Goal: Answer question/provide support: Share knowledge or assist other users

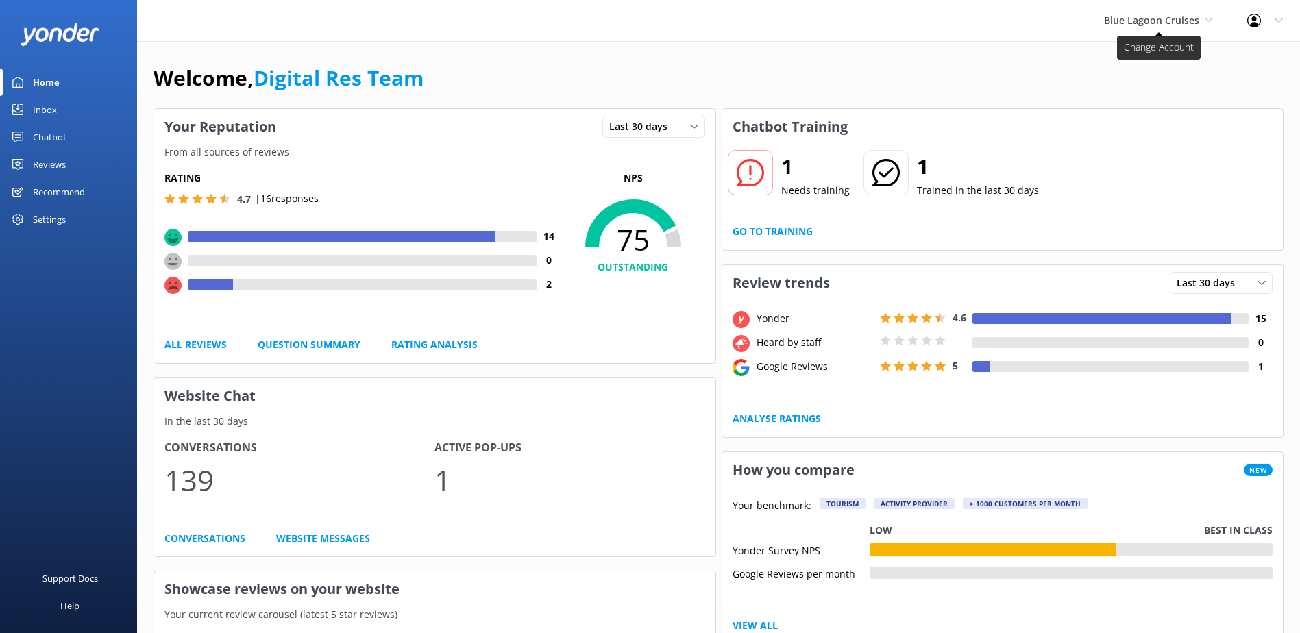
click at [1205, 20] on icon at bounding box center [1209, 20] width 8 height 8
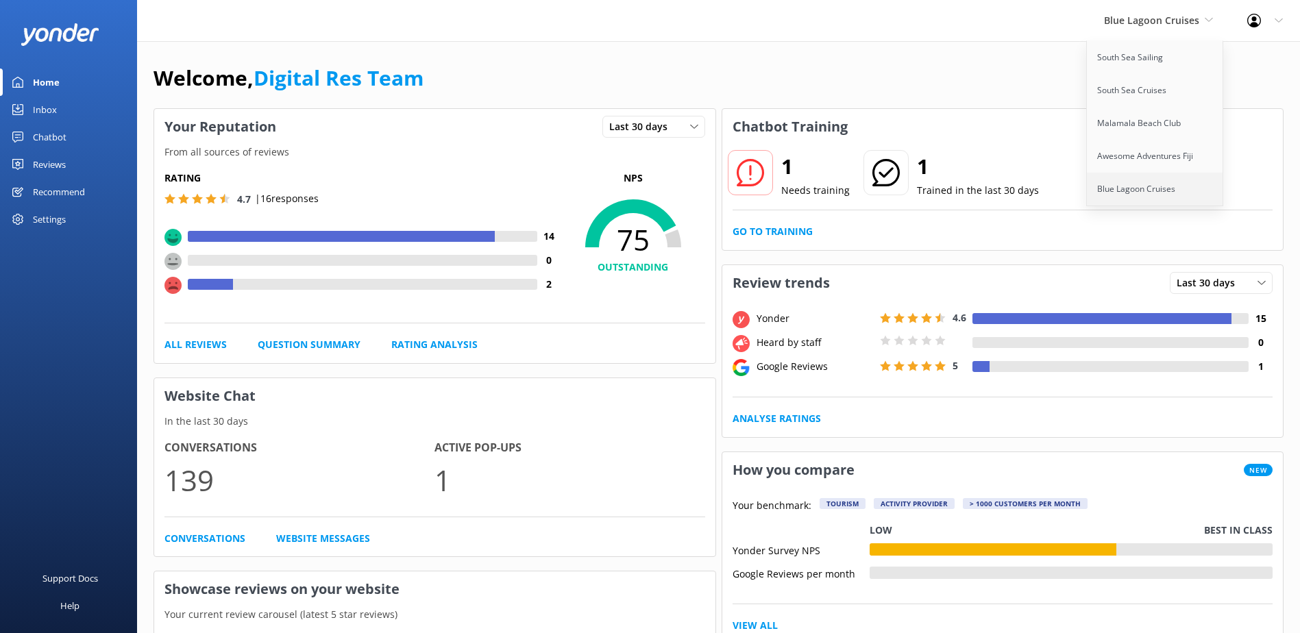
click at [1158, 184] on link "Blue Lagoon Cruises" at bounding box center [1155, 189] width 137 height 33
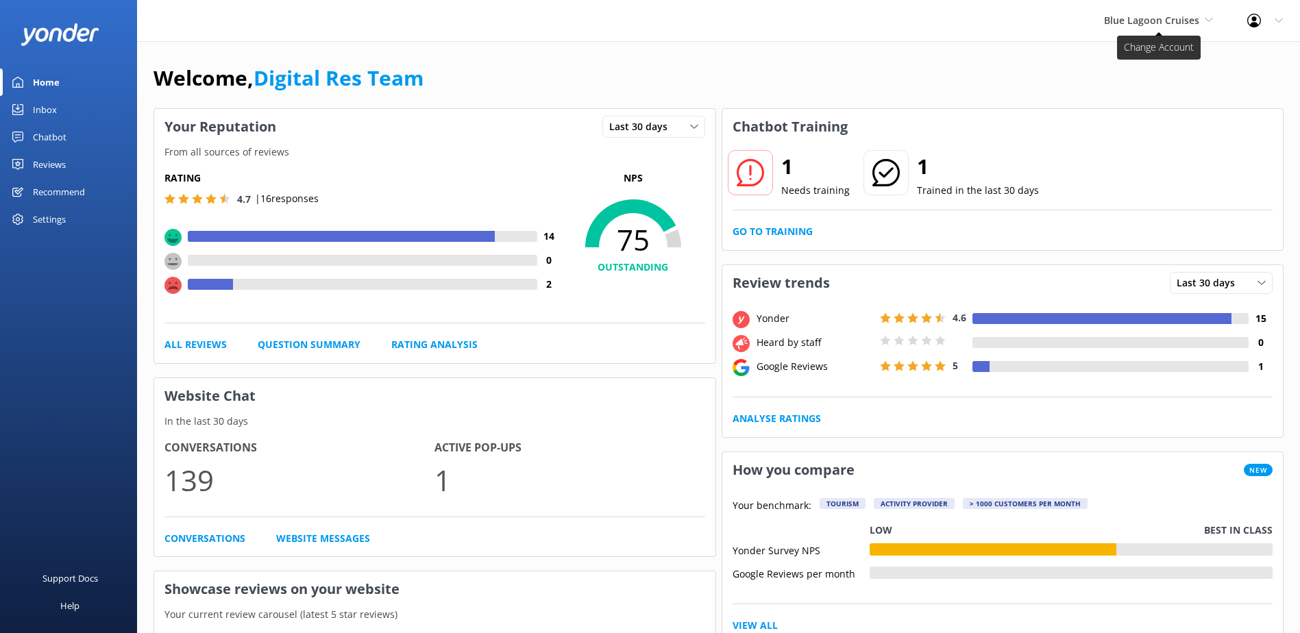
click at [1189, 19] on span "Blue Lagoon Cruises" at bounding box center [1151, 20] width 95 height 13
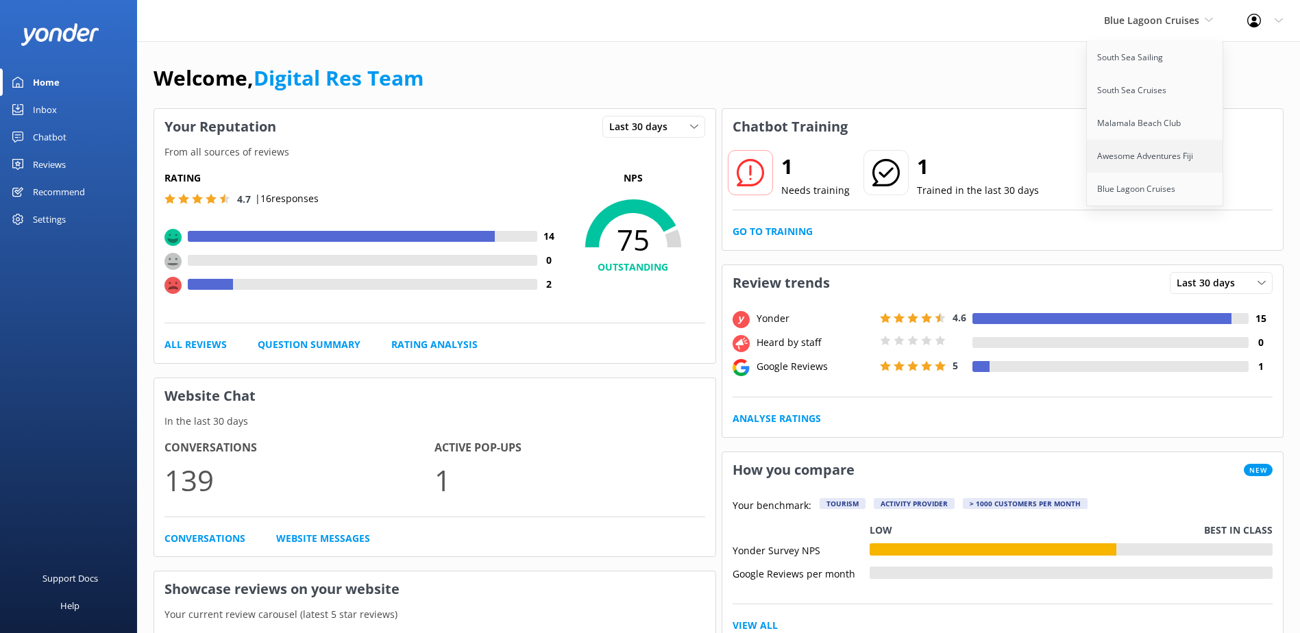
click at [1161, 161] on link "Awesome Adventures Fiji" at bounding box center [1155, 156] width 137 height 33
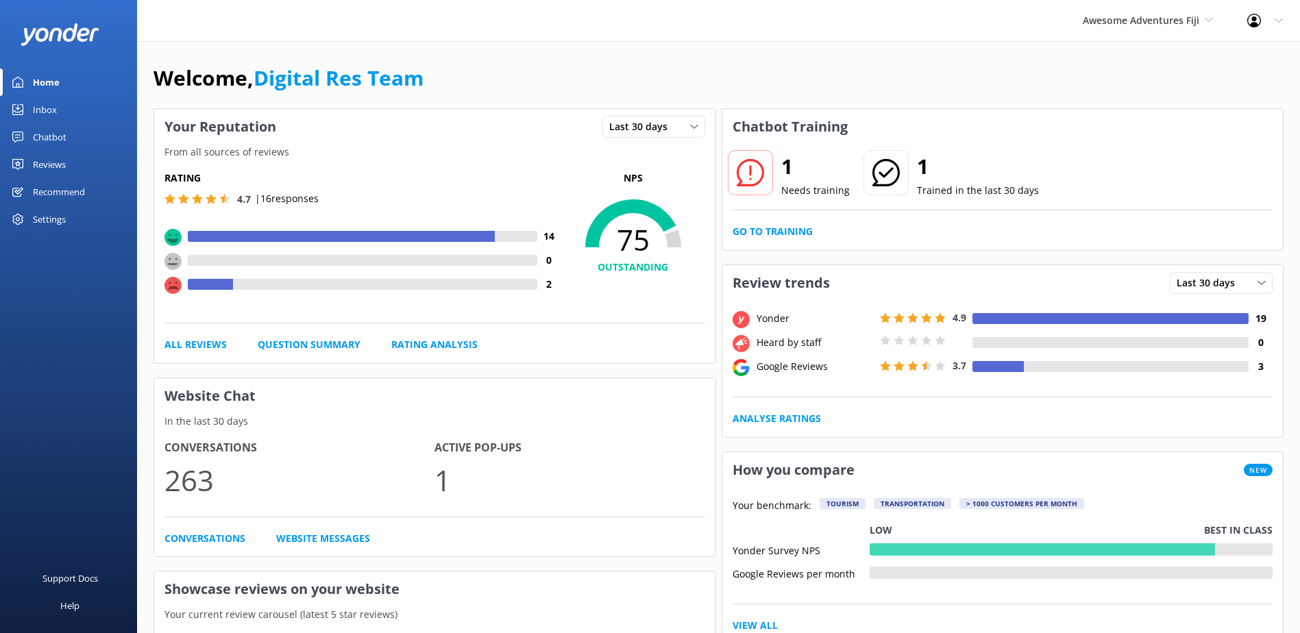
click at [774, 240] on div "1 Needs training 1 Trained in the last 30 days Go to Training" at bounding box center [1002, 198] width 561 height 106
click at [784, 233] on link "Go to Training" at bounding box center [772, 231] width 80 height 15
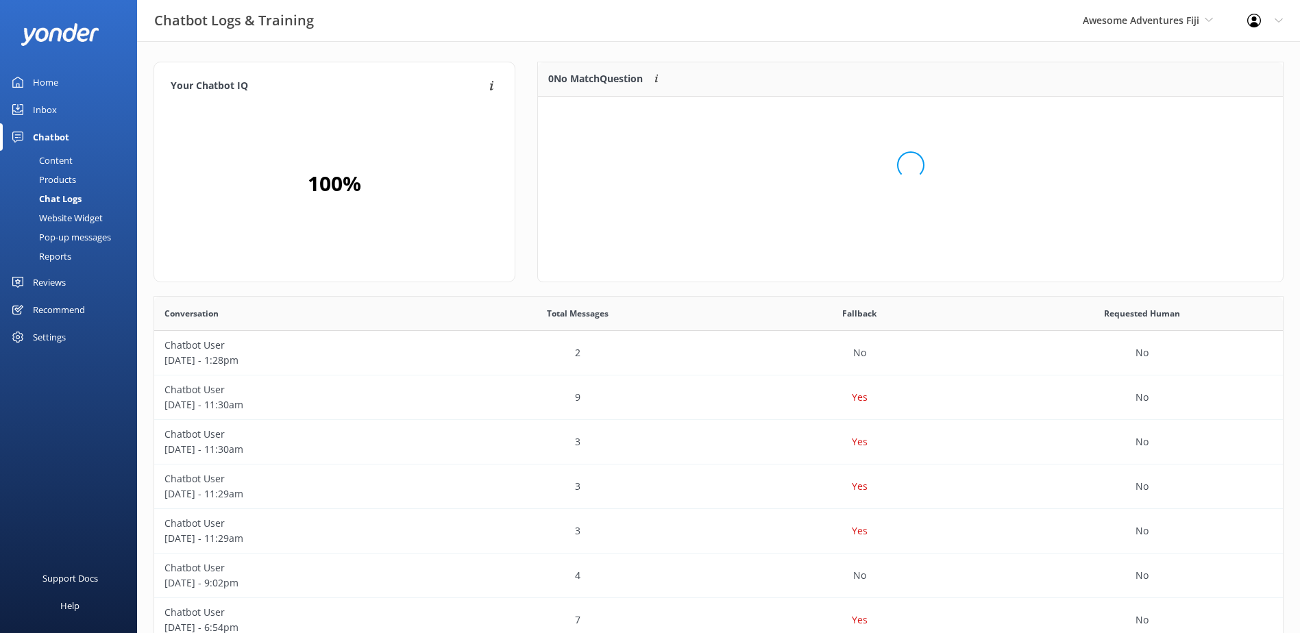
scroll to position [162, 734]
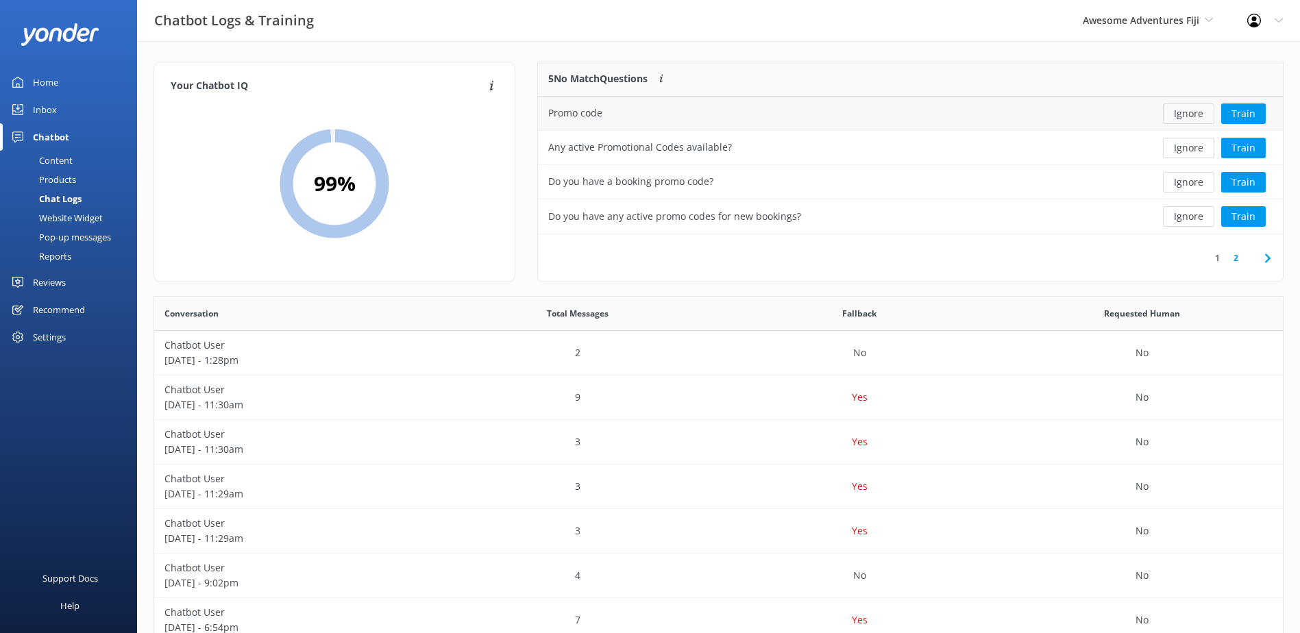
click at [1191, 110] on button "Ignore" at bounding box center [1188, 113] width 51 height 21
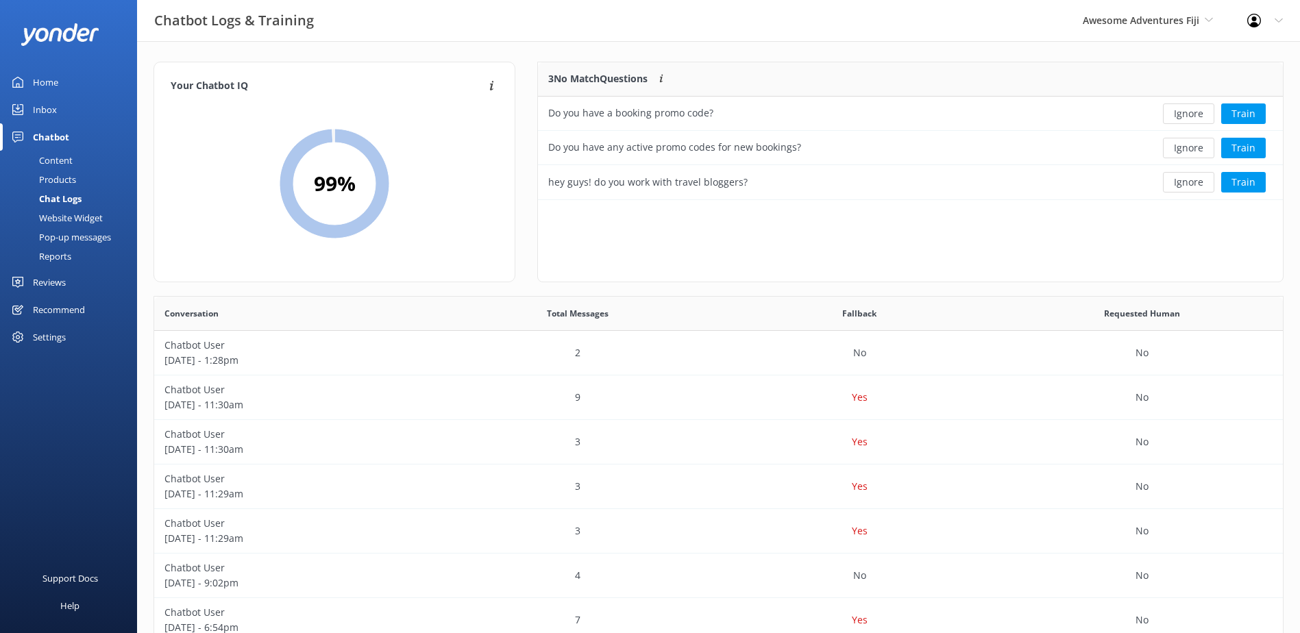
scroll to position [127, 734]
click at [1191, 110] on button "Ignore" at bounding box center [1188, 113] width 51 height 21
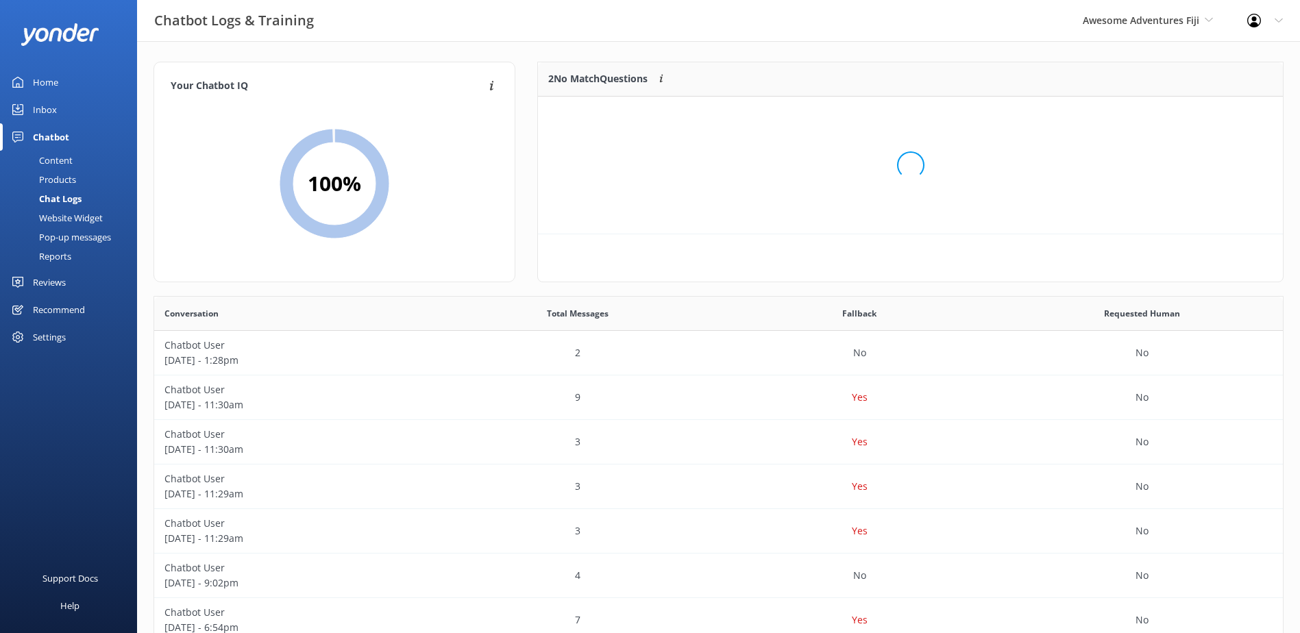
scroll to position [93, 734]
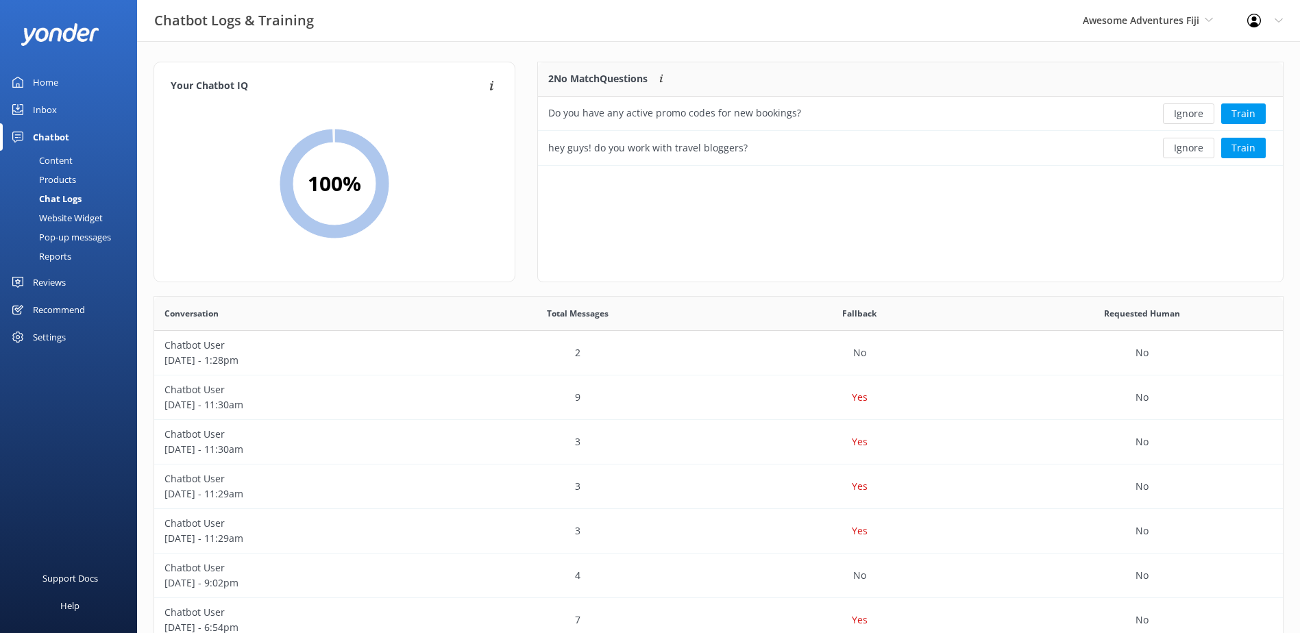
click at [1191, 110] on button "Ignore" at bounding box center [1188, 113] width 51 height 21
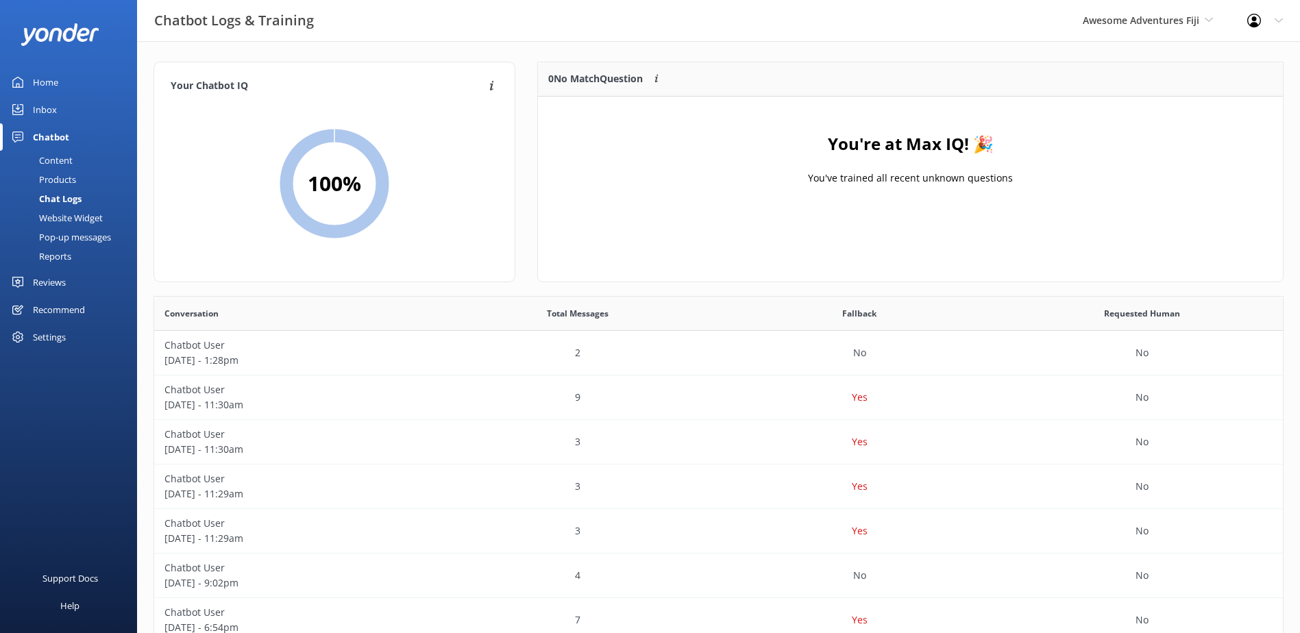
click at [65, 195] on div "Chat Logs" at bounding box center [44, 198] width 73 height 19
click at [67, 197] on div "Chat Logs" at bounding box center [44, 198] width 73 height 19
click at [44, 114] on div "Inbox" at bounding box center [45, 109] width 24 height 27
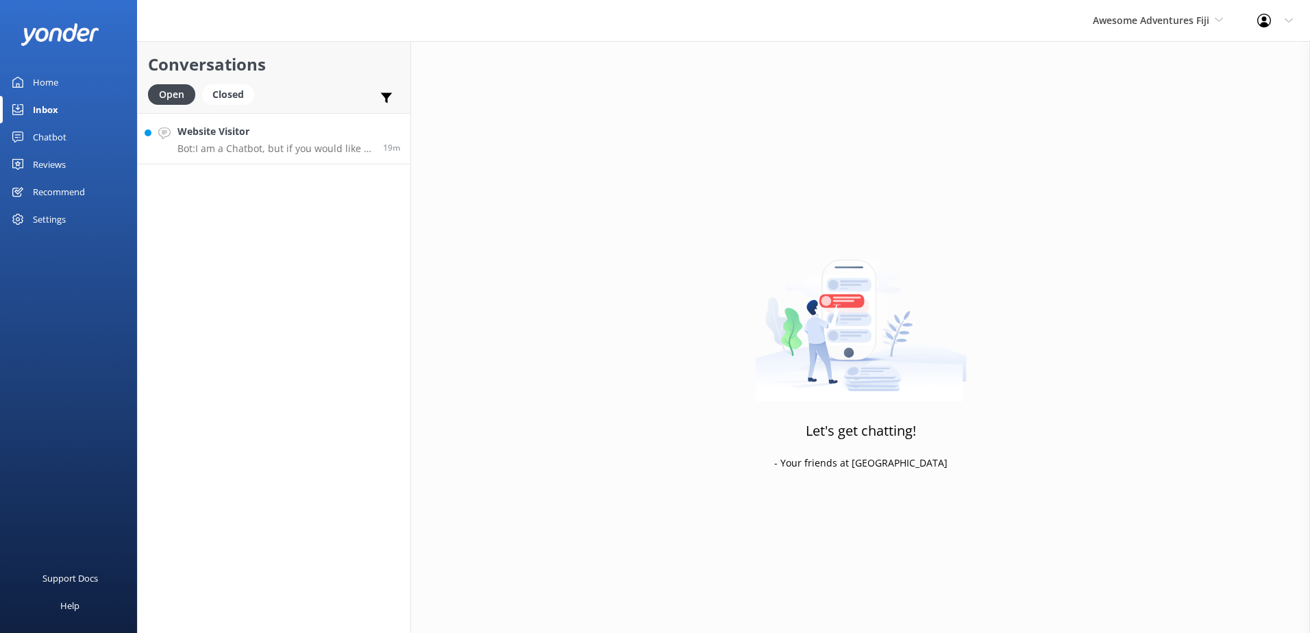
drag, startPoint x: 310, startPoint y: 138, endPoint x: 389, endPoint y: 155, distance: 81.2
click at [312, 138] on h4 "Website Visitor" at bounding box center [274, 131] width 195 height 15
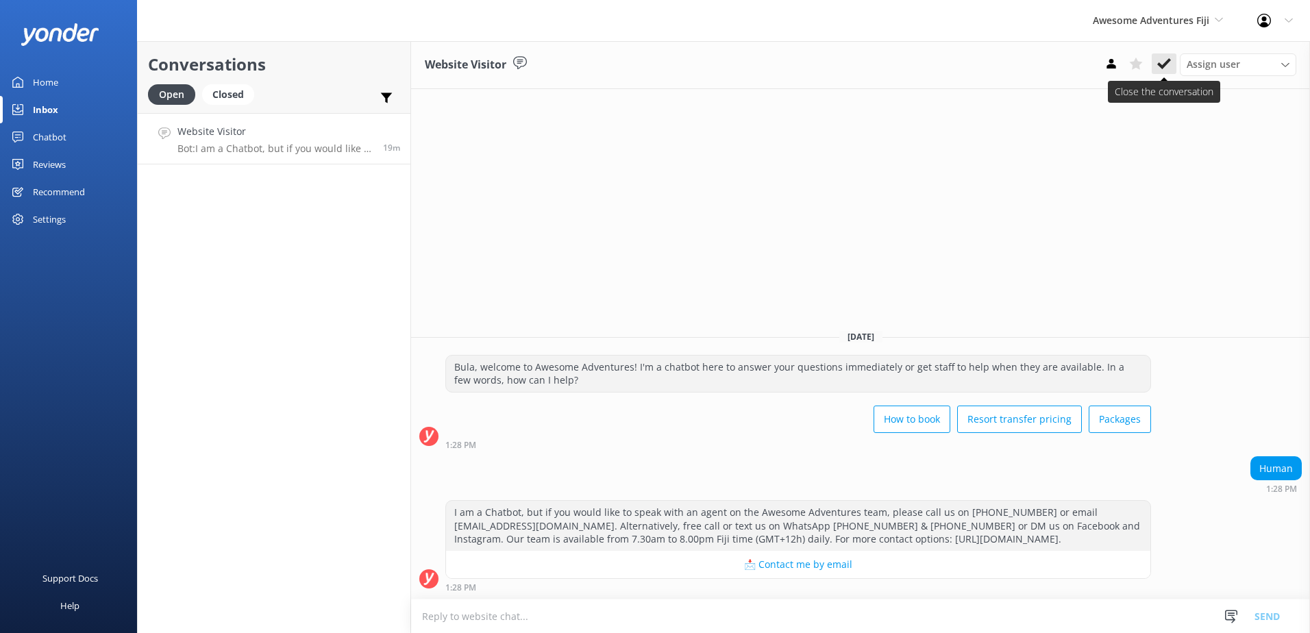
click at [1165, 63] on use at bounding box center [1164, 63] width 14 height 11
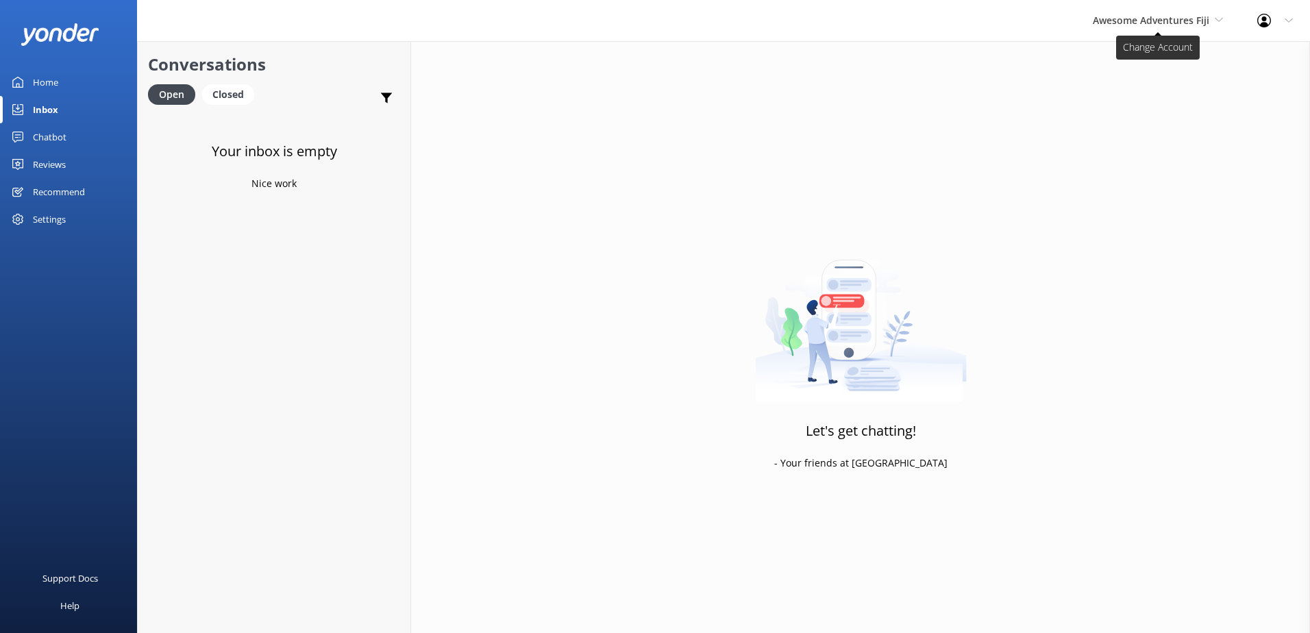
click at [1209, 19] on span "Awesome Adventures Fiji" at bounding box center [1158, 20] width 130 height 15
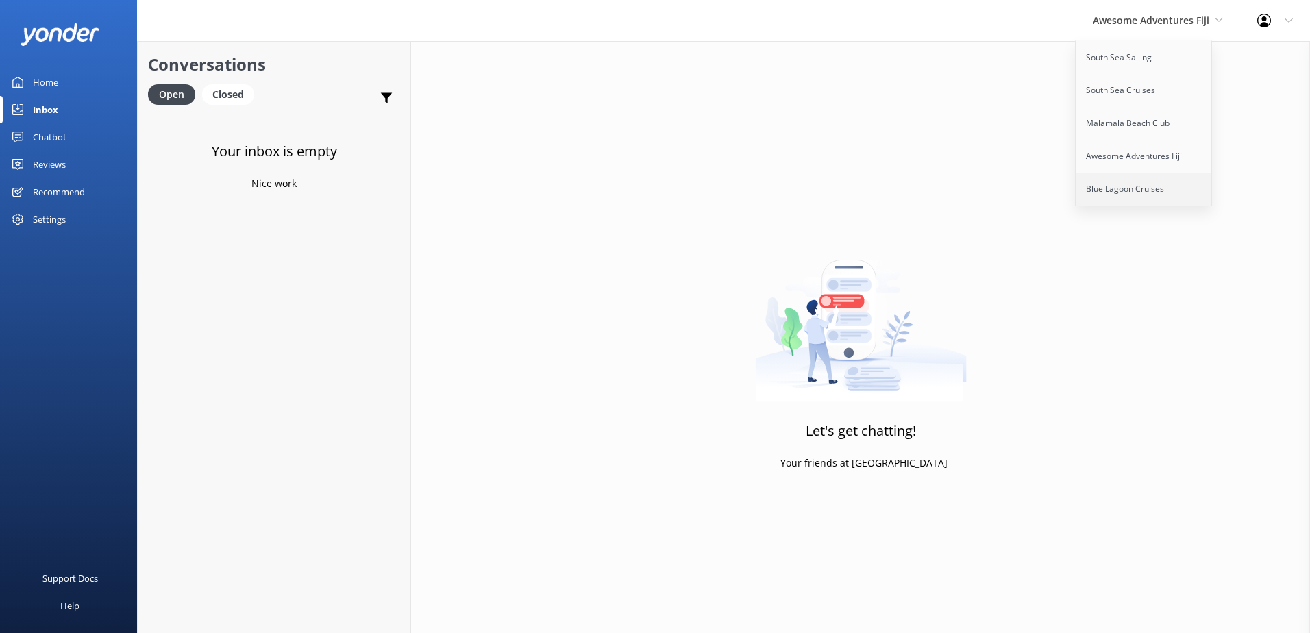
click at [1130, 188] on link "Blue Lagoon Cruises" at bounding box center [1144, 189] width 137 height 33
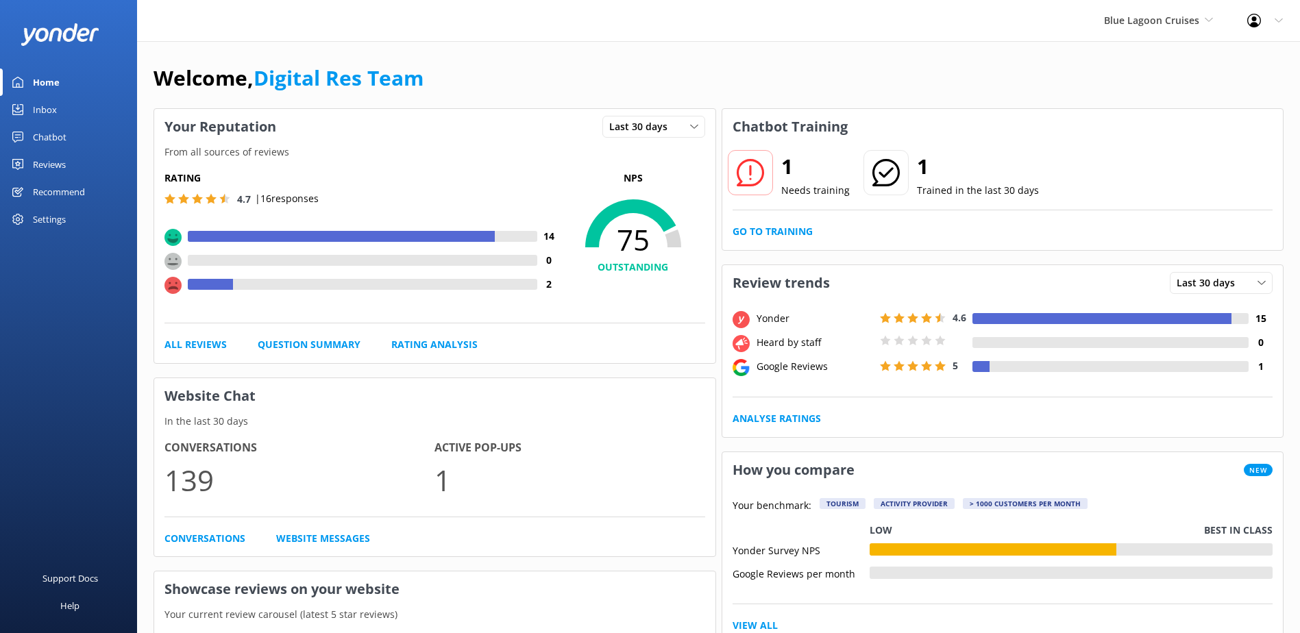
click at [784, 230] on link "Go to Training" at bounding box center [772, 231] width 80 height 15
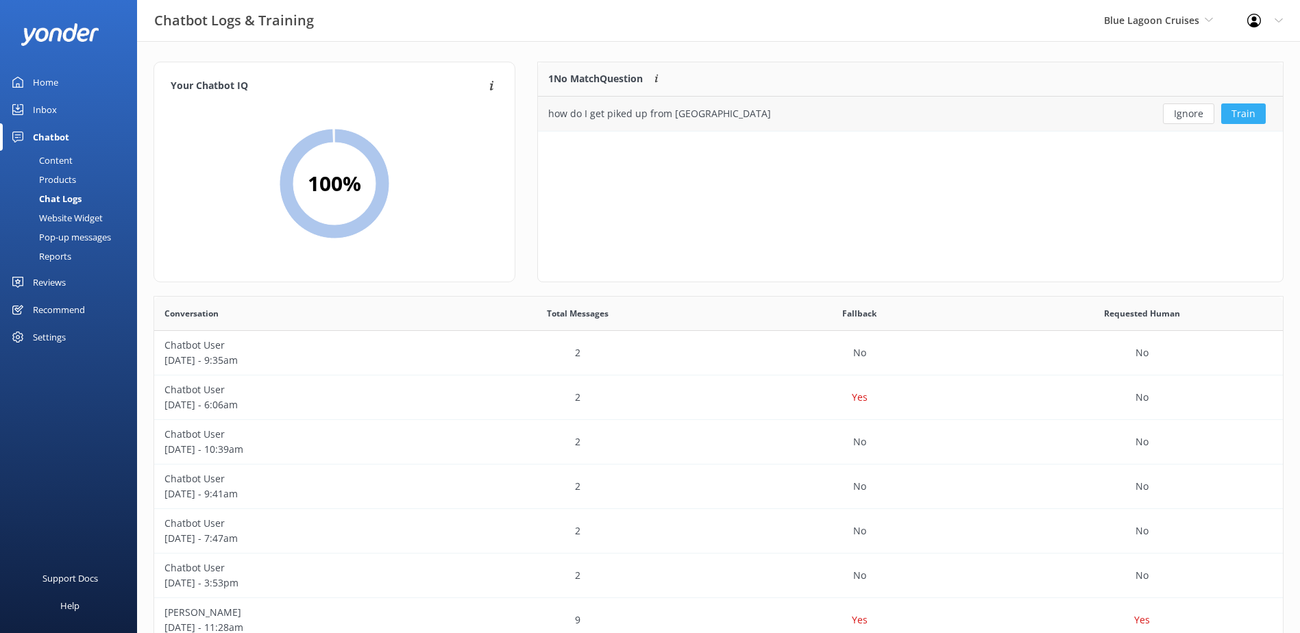
scroll to position [470, 1118]
click at [1191, 113] on button "Ignore" at bounding box center [1188, 113] width 51 height 21
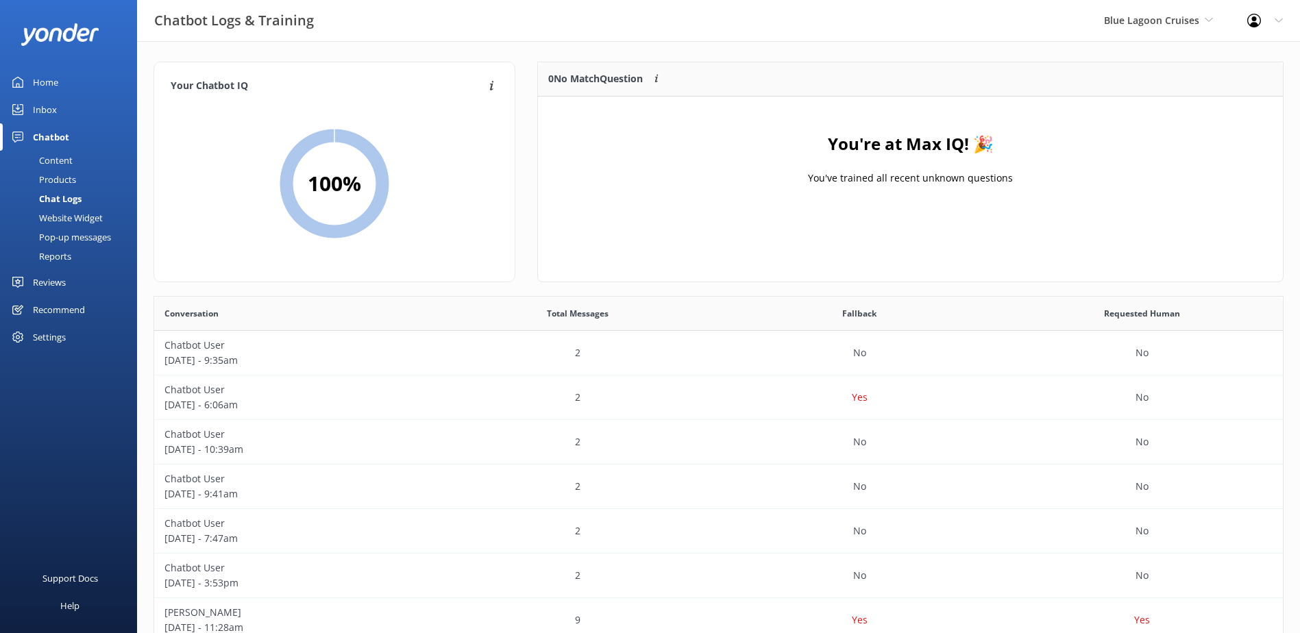
click at [46, 106] on div "Inbox" at bounding box center [45, 109] width 24 height 27
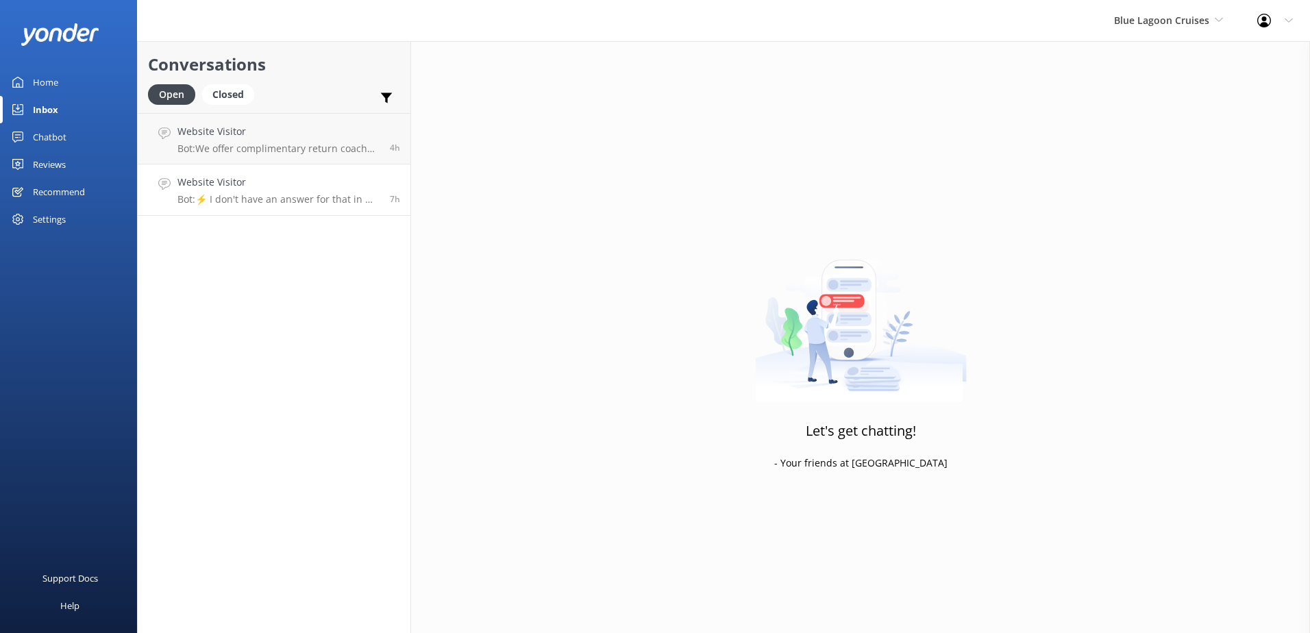
click at [340, 186] on h4 "Website Visitor" at bounding box center [278, 182] width 202 height 15
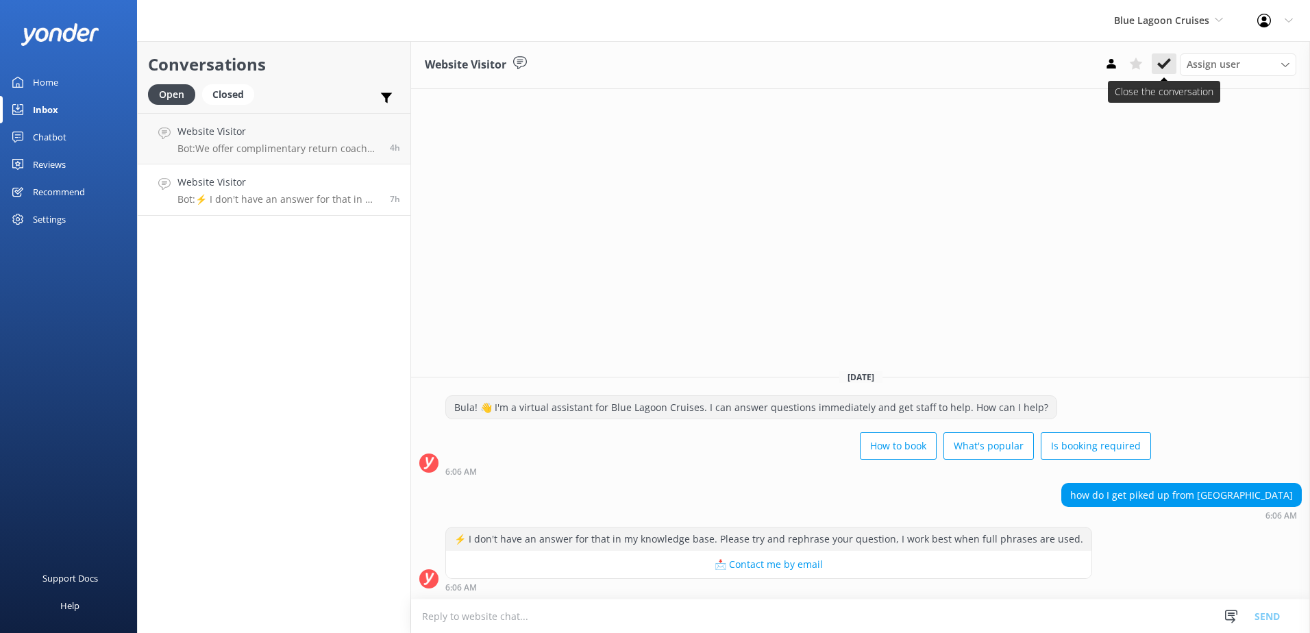
click at [1161, 57] on icon at bounding box center [1164, 64] width 14 height 14
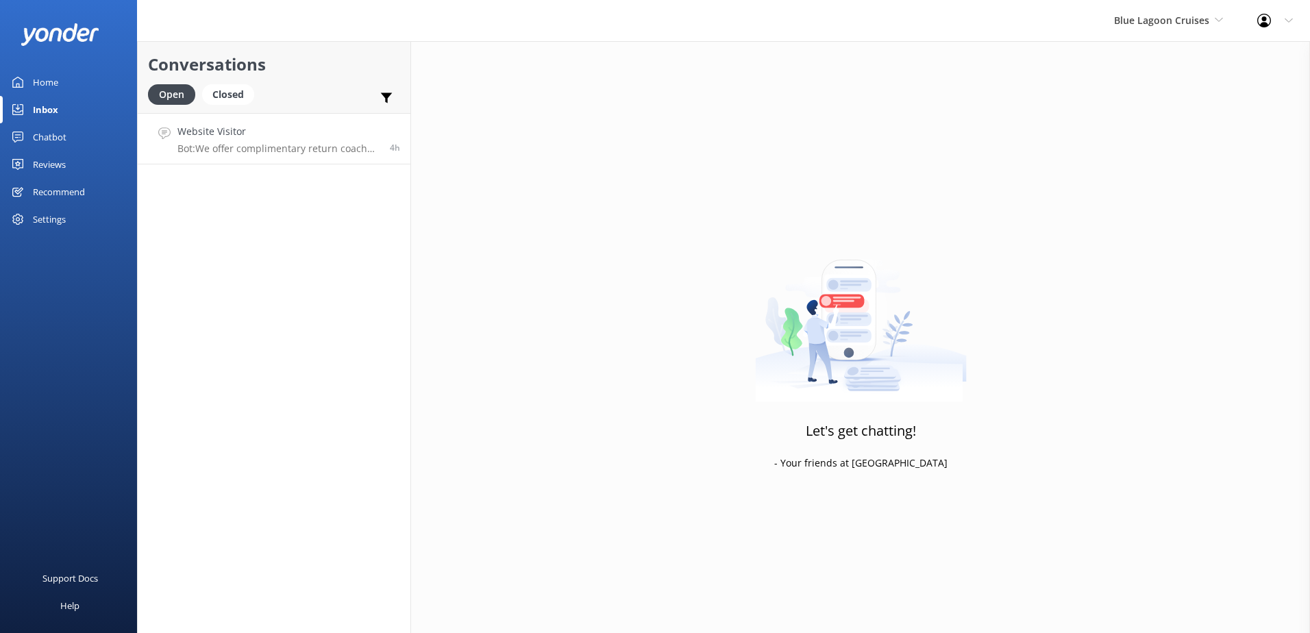
click at [368, 132] on h4 "Website Visitor" at bounding box center [278, 131] width 202 height 15
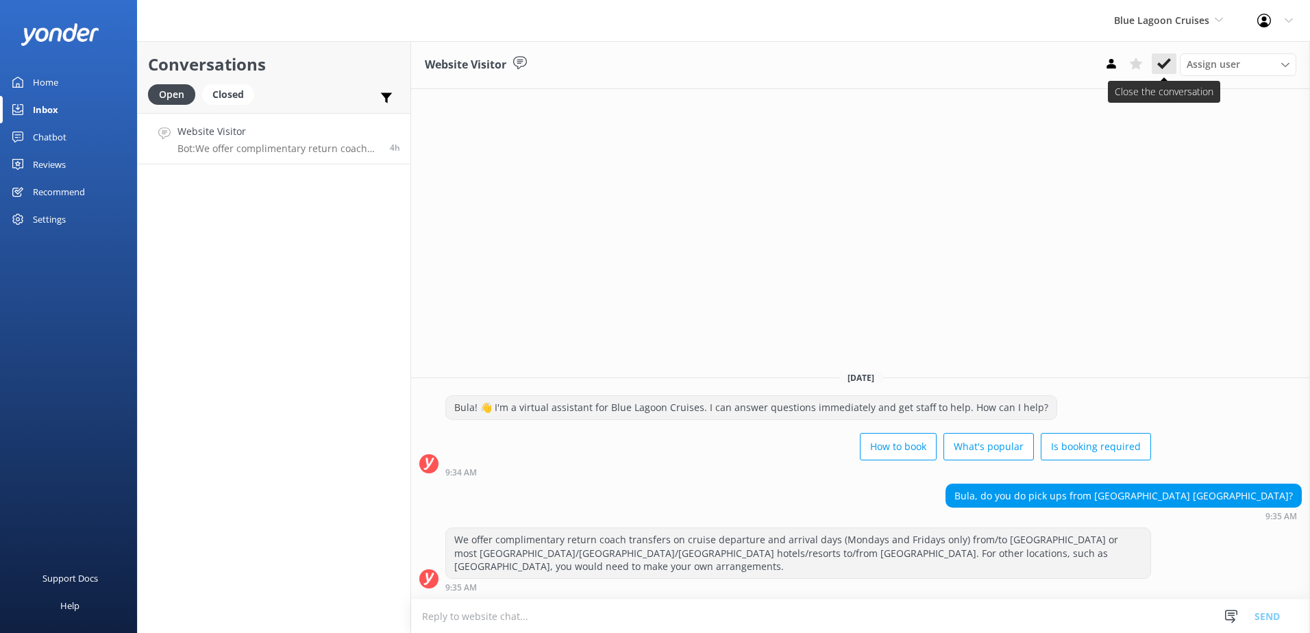
click at [1169, 55] on button at bounding box center [1164, 63] width 25 height 21
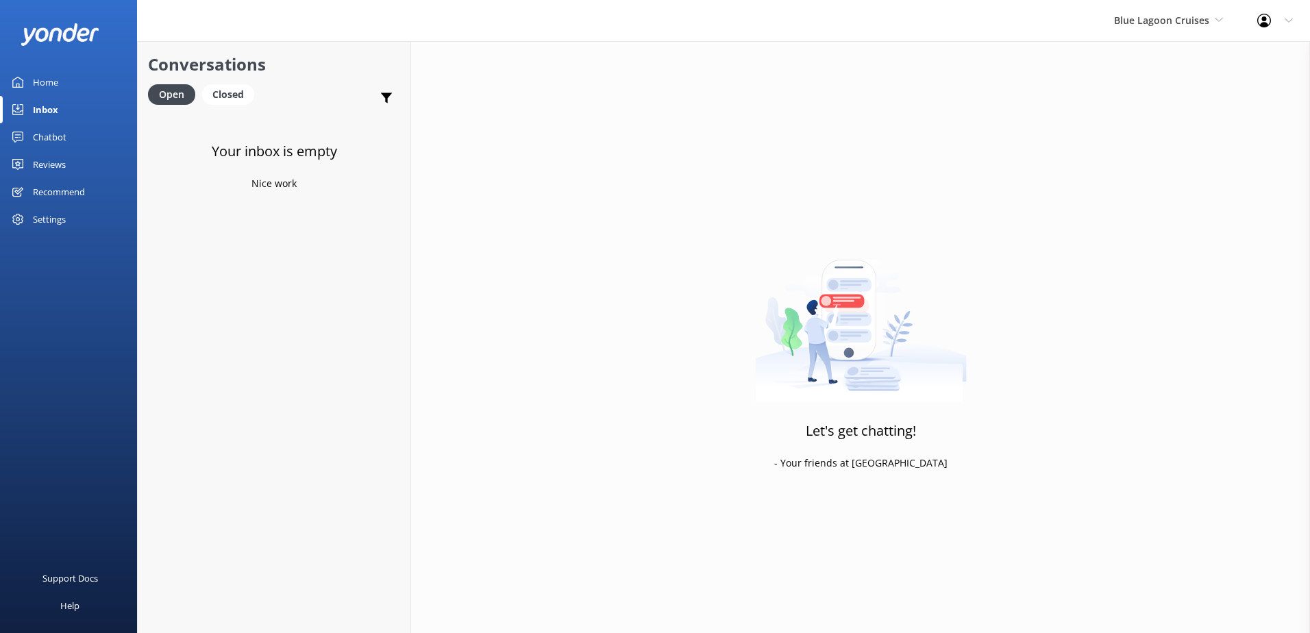
click at [1185, 12] on div "Blue Lagoon Cruises South Sea Sailing South Sea Cruises Malamala Beach Club Awe…" at bounding box center [1168, 20] width 143 height 41
click at [1148, 119] on link "Malamala Beach Club" at bounding box center [1165, 123] width 137 height 33
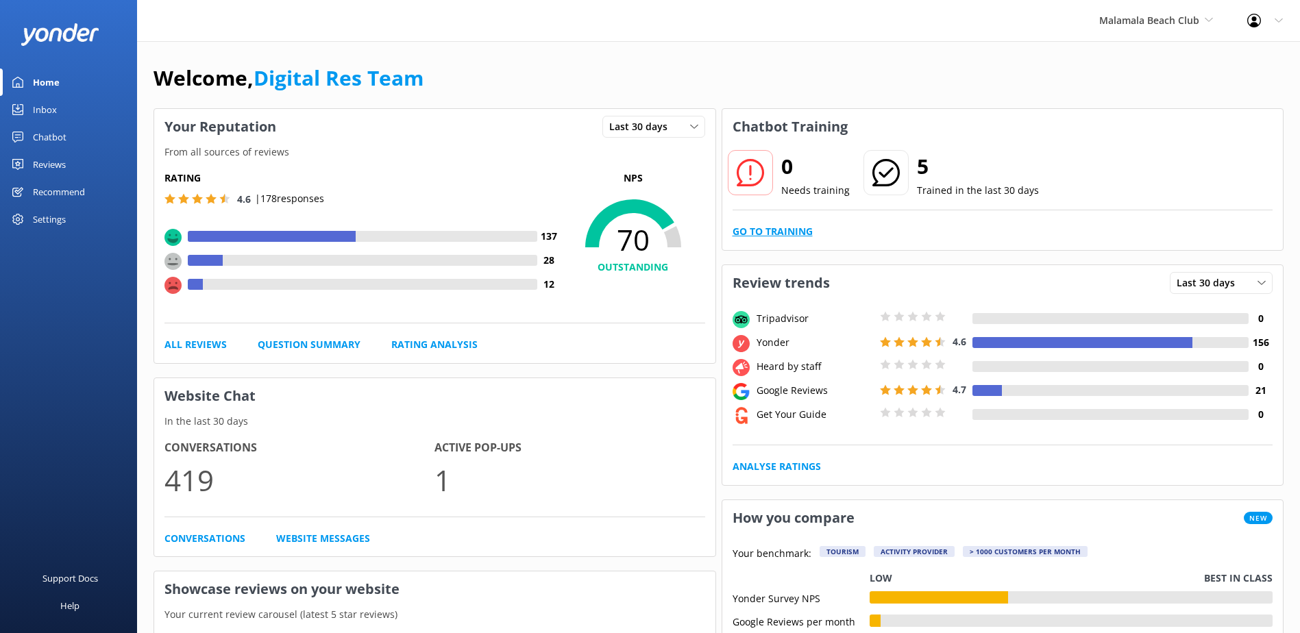
click at [783, 230] on link "Go to Training" at bounding box center [772, 231] width 80 height 15
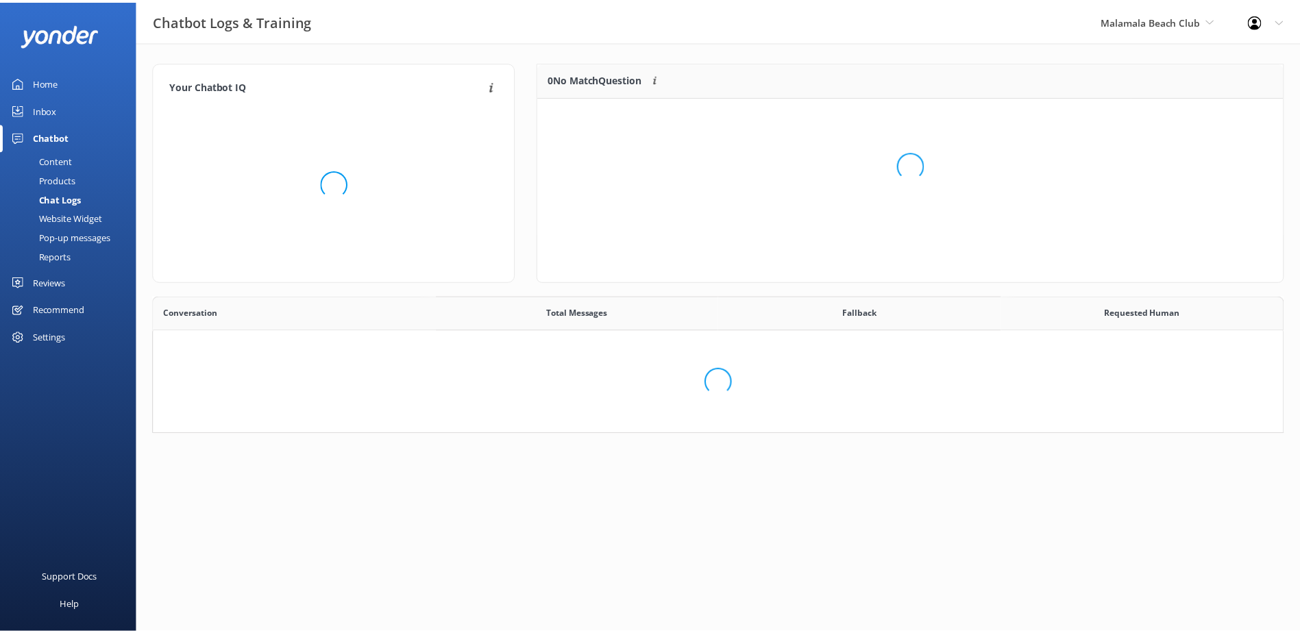
scroll to position [470, 1118]
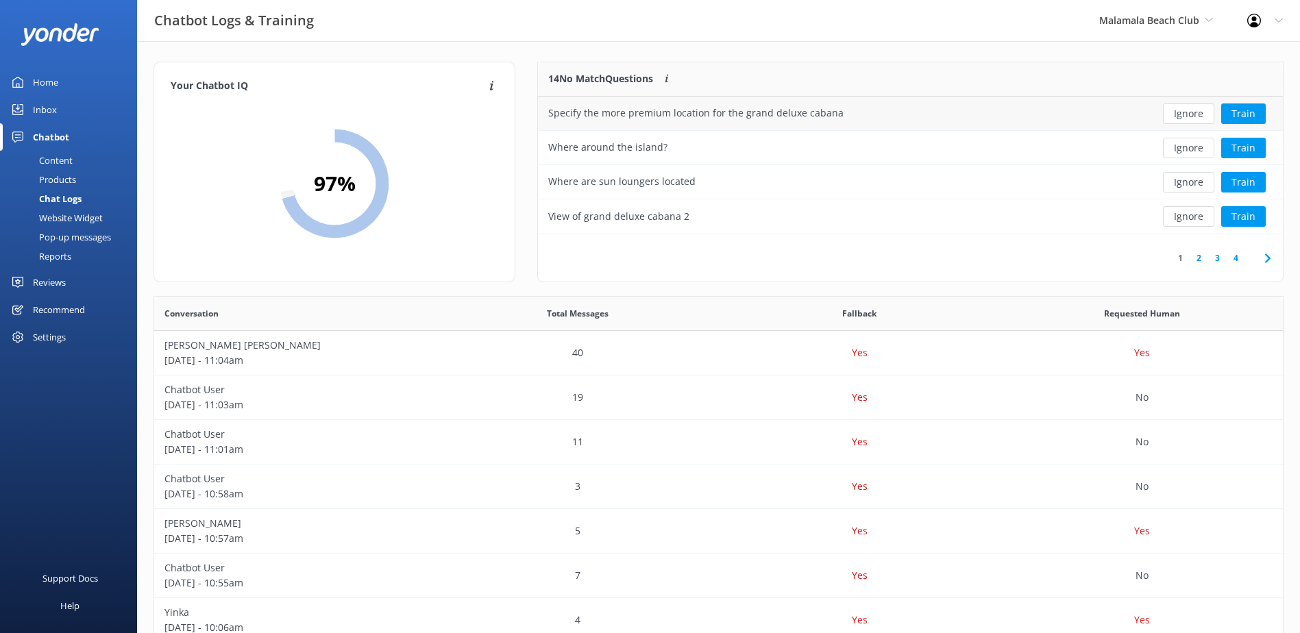
click at [1189, 119] on button "Ignore" at bounding box center [1188, 113] width 51 height 21
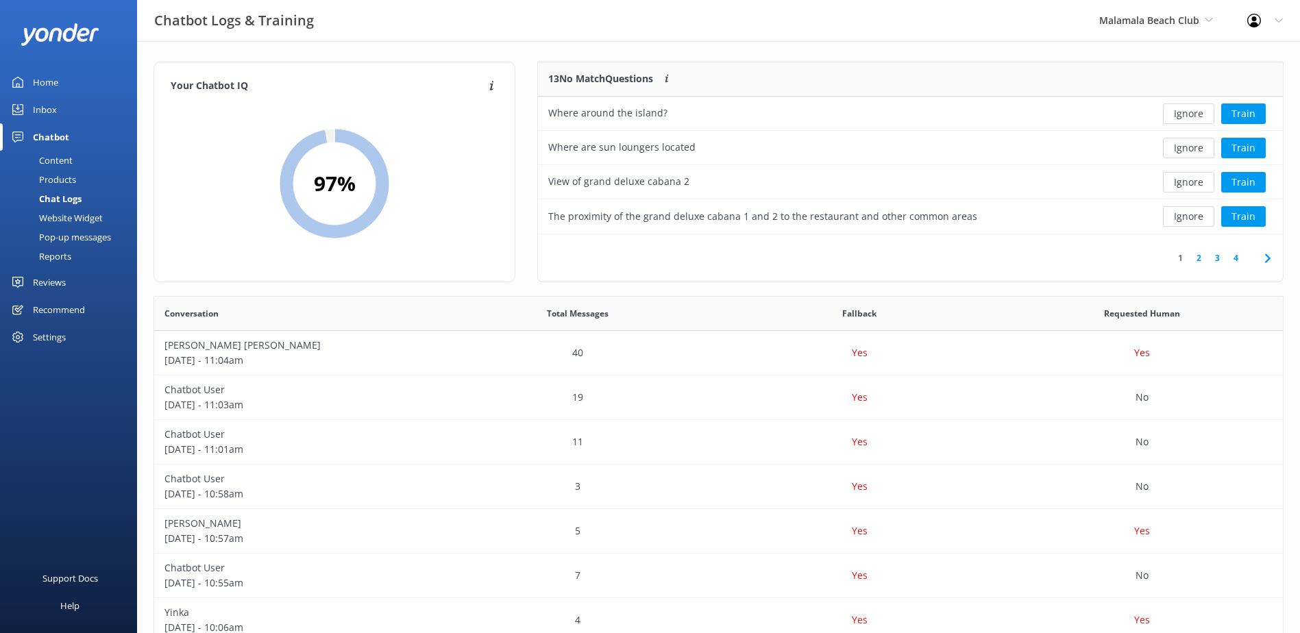
click at [1189, 119] on button "Ignore" at bounding box center [1188, 113] width 51 height 21
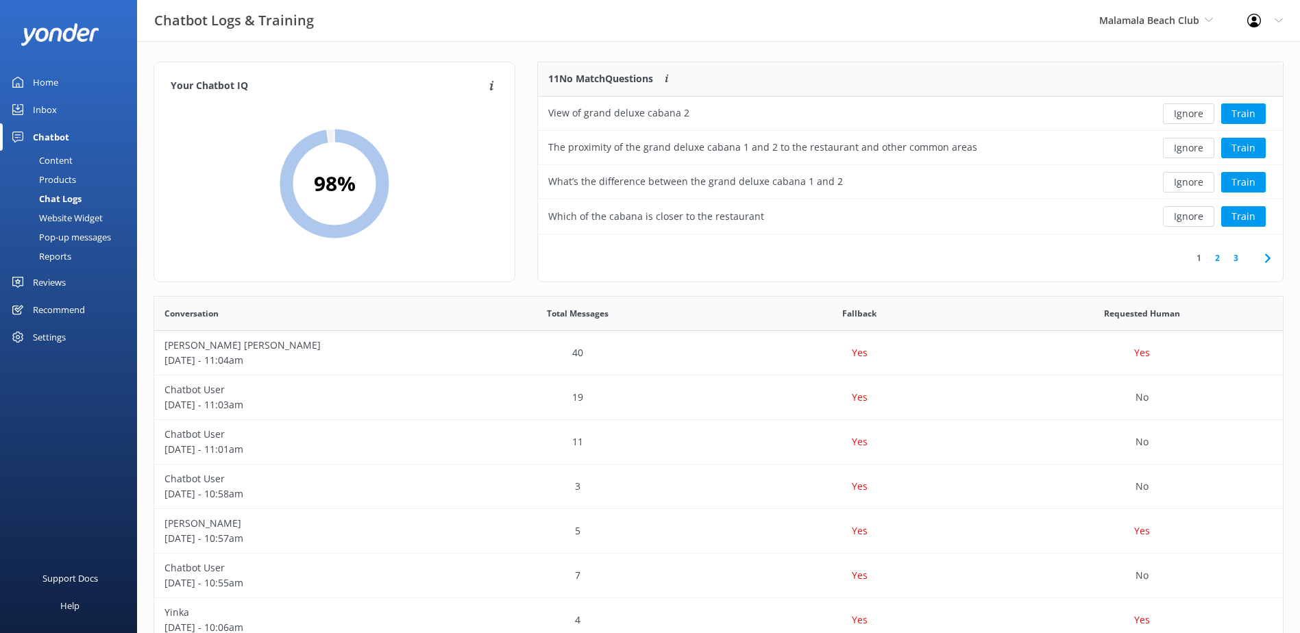
click at [1189, 119] on button "Ignore" at bounding box center [1188, 113] width 51 height 21
click at [1188, 116] on button "Ignore" at bounding box center [1188, 113] width 51 height 21
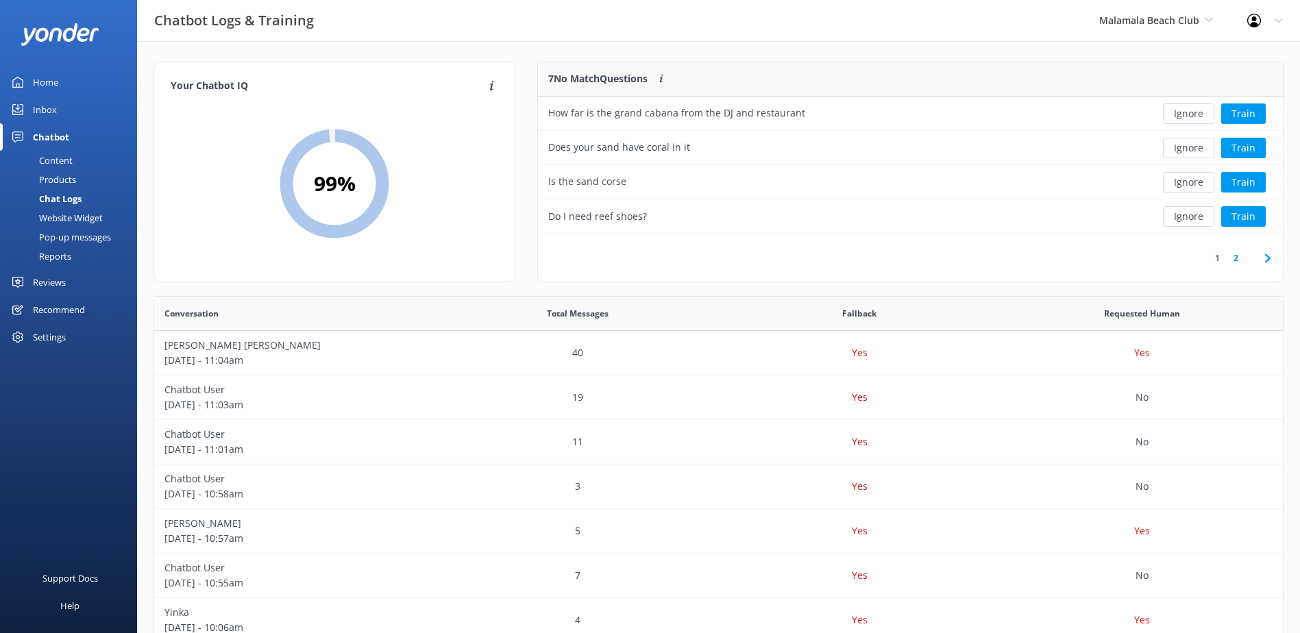
click at [1188, 116] on button "Ignore" at bounding box center [1188, 113] width 51 height 21
click at [1187, 116] on button "Ignore" at bounding box center [1188, 113] width 51 height 21
click at [1186, 111] on button "Ignore" at bounding box center [1188, 113] width 51 height 21
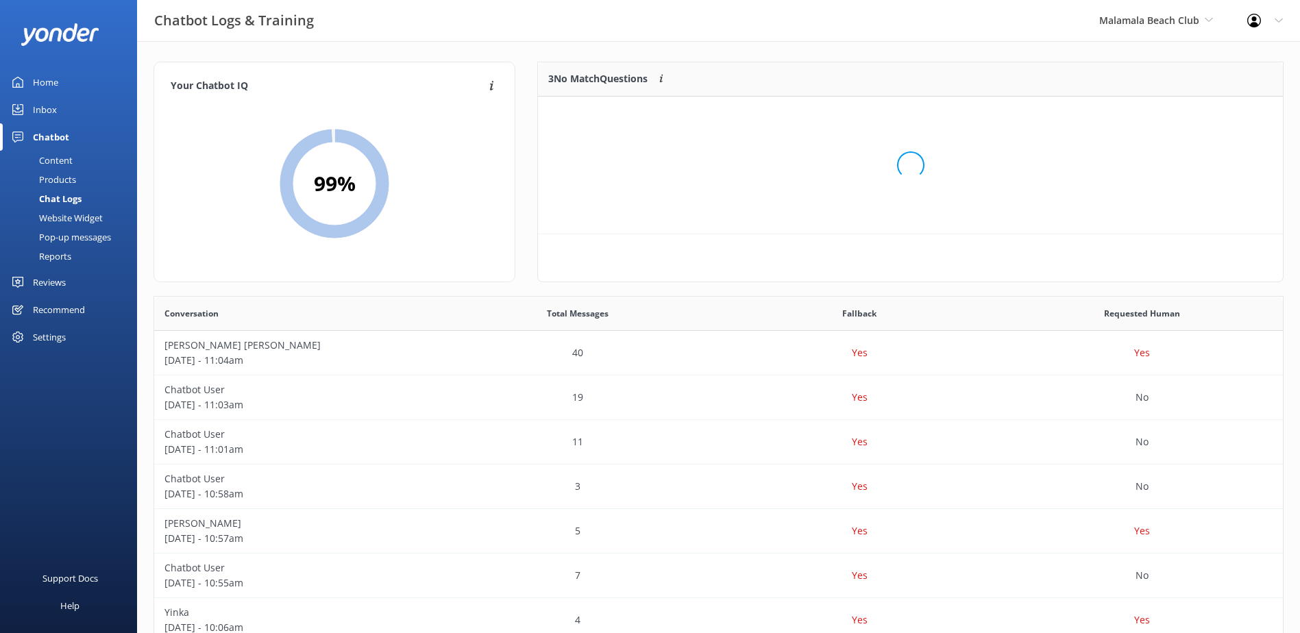
scroll to position [127, 734]
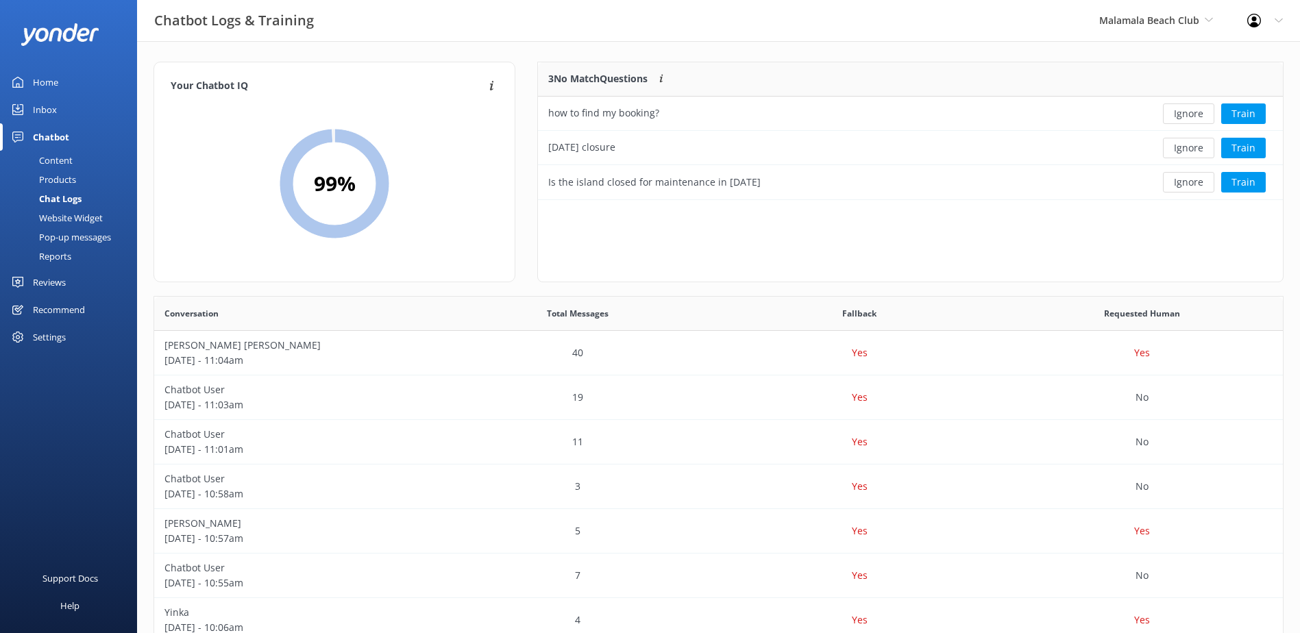
click at [1186, 111] on button "Ignore" at bounding box center [1188, 113] width 51 height 21
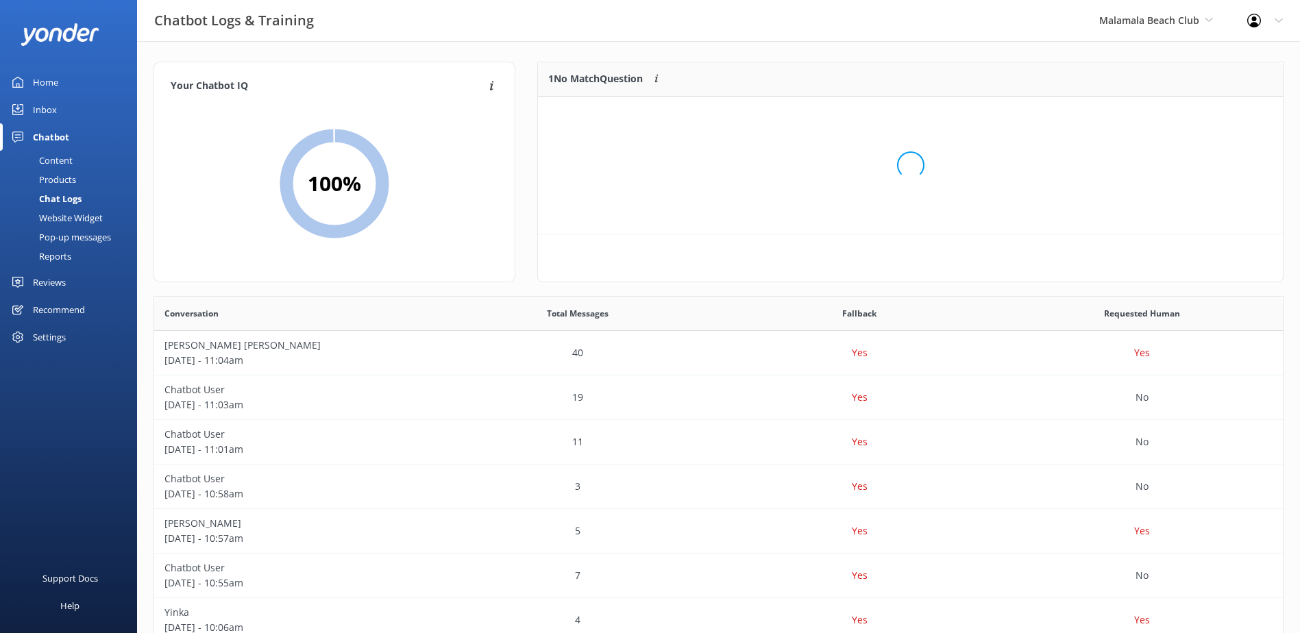
scroll to position [59, 734]
click at [1186, 111] on button "Ignore" at bounding box center [1188, 113] width 51 height 21
click at [42, 112] on div "Inbox" at bounding box center [45, 109] width 24 height 27
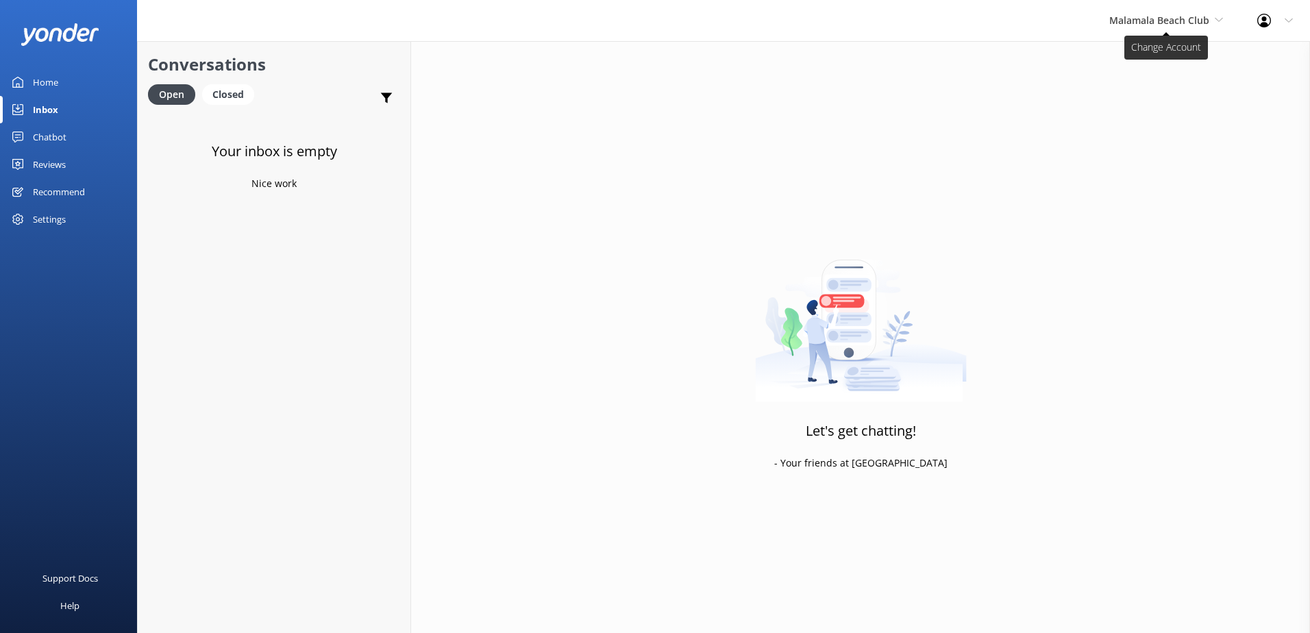
click at [1143, 22] on span "Malamala Beach Club" at bounding box center [1159, 20] width 100 height 13
click at [1153, 91] on link "South Sea Cruises" at bounding box center [1160, 90] width 137 height 33
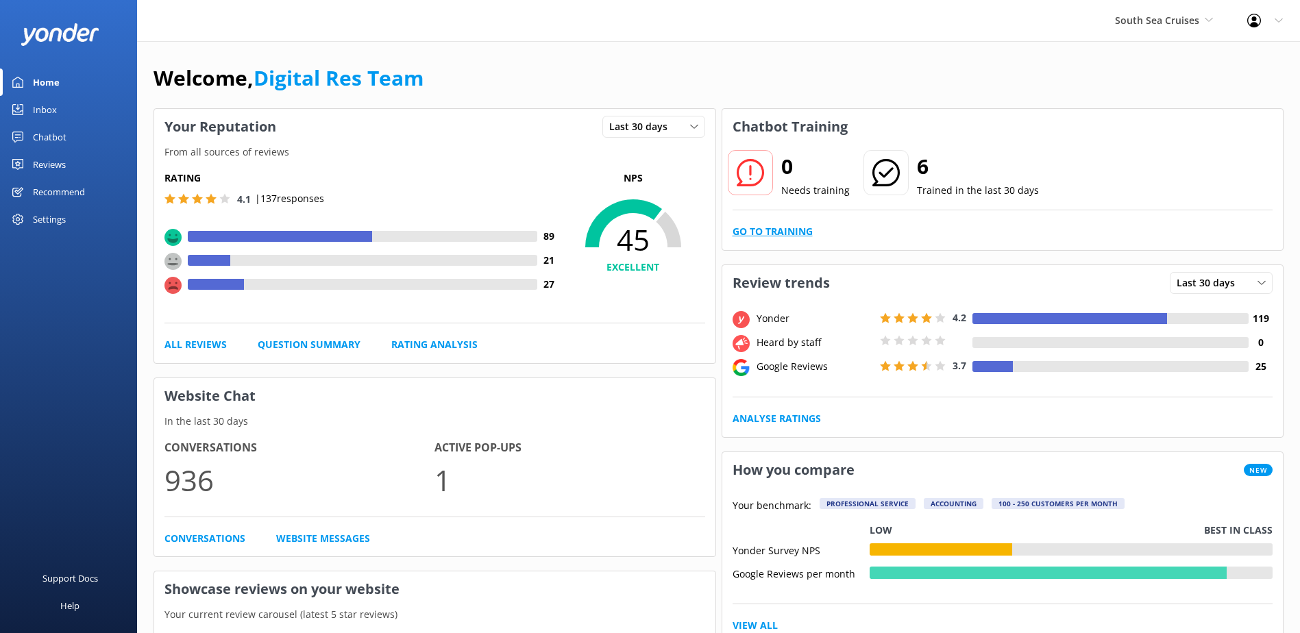
click at [786, 228] on link "Go to Training" at bounding box center [772, 231] width 80 height 15
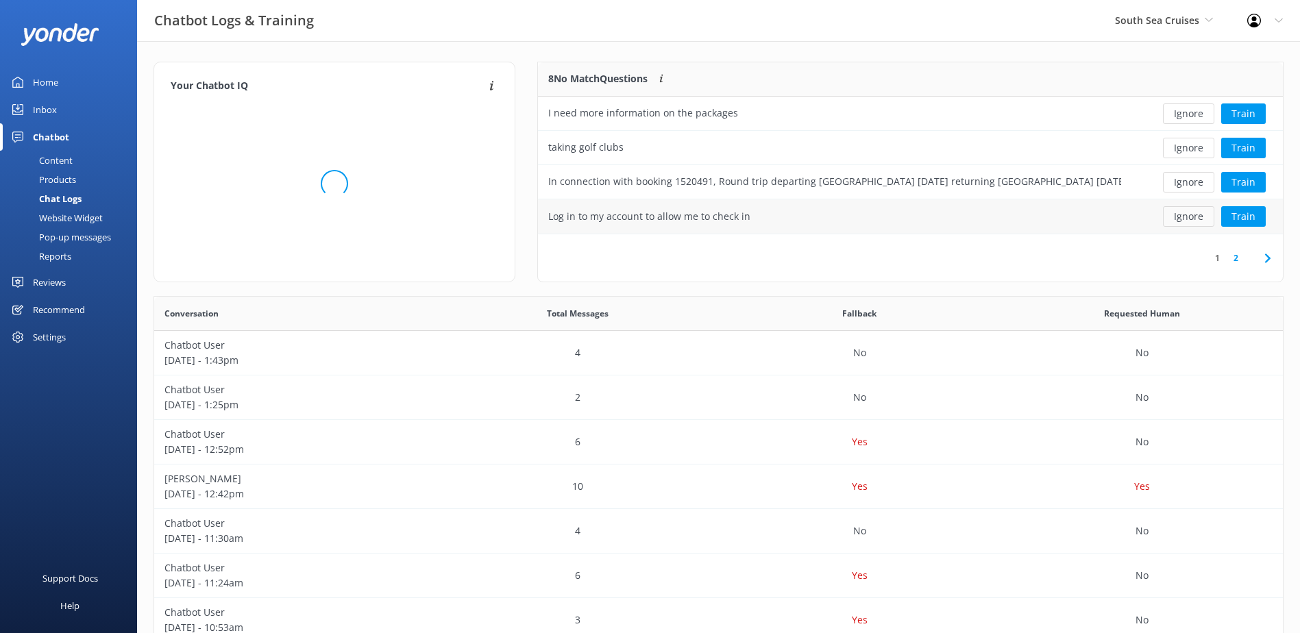
scroll to position [470, 1118]
click at [1185, 114] on button "Ignore" at bounding box center [1188, 113] width 51 height 21
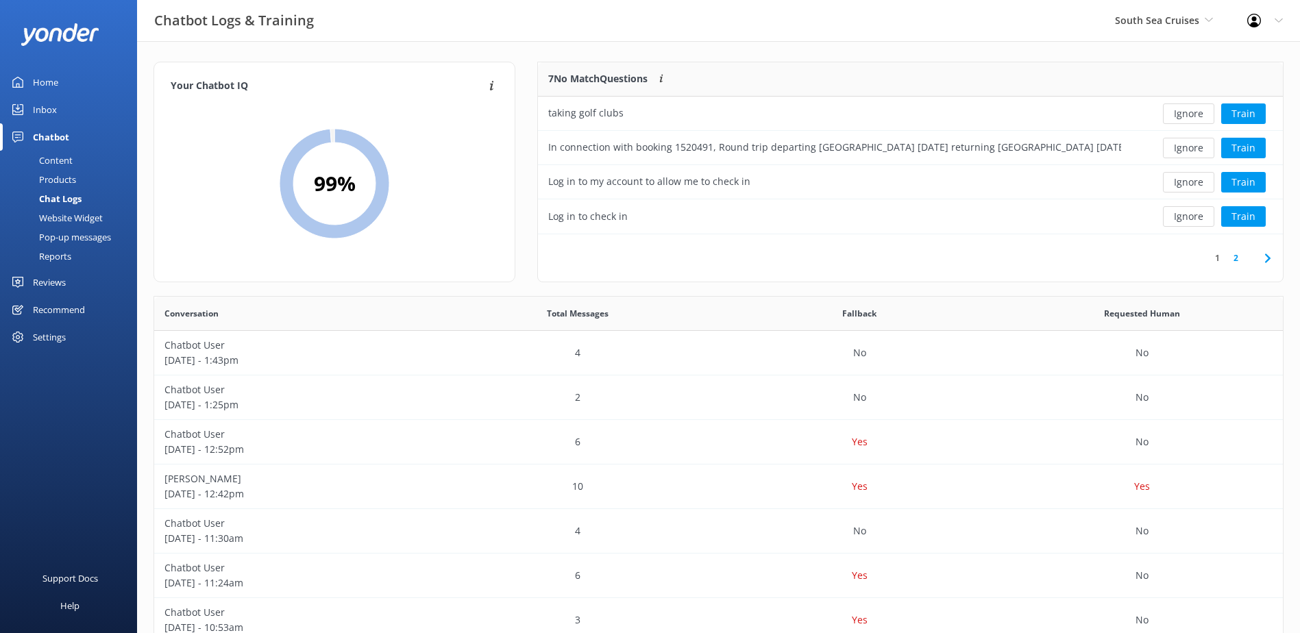
click at [1185, 114] on button "Ignore" at bounding box center [1188, 113] width 51 height 21
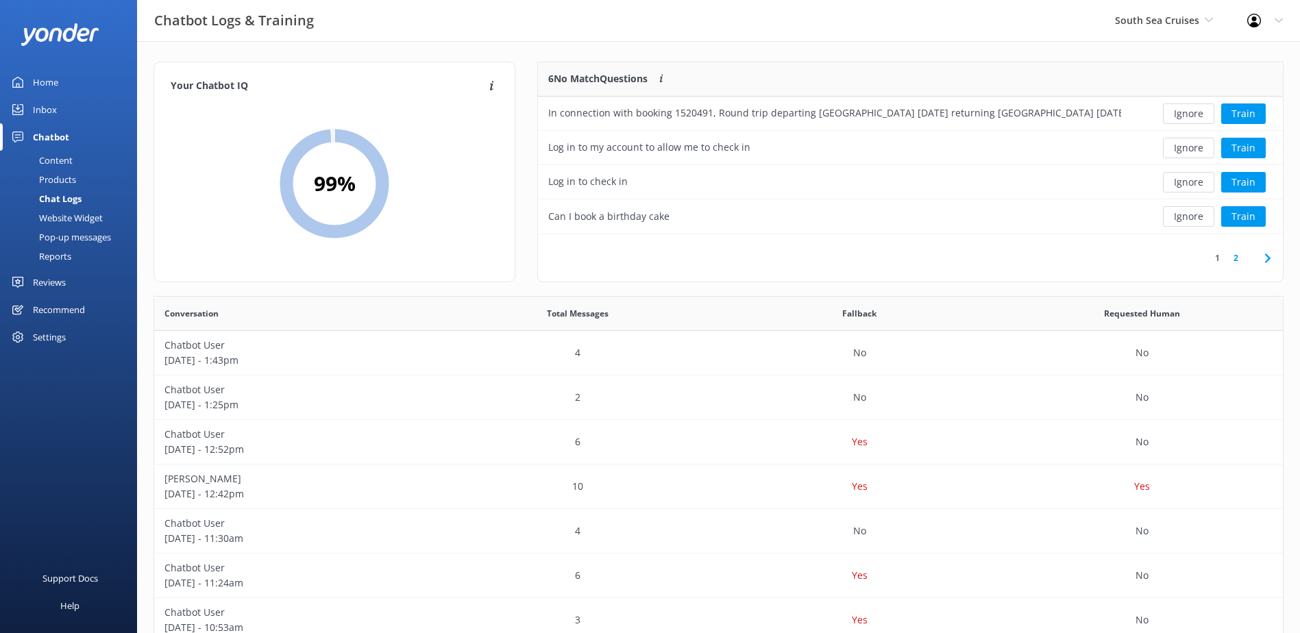
click at [1185, 114] on button "Ignore" at bounding box center [1188, 113] width 51 height 21
click at [1185, 112] on button "Ignore" at bounding box center [1188, 113] width 51 height 21
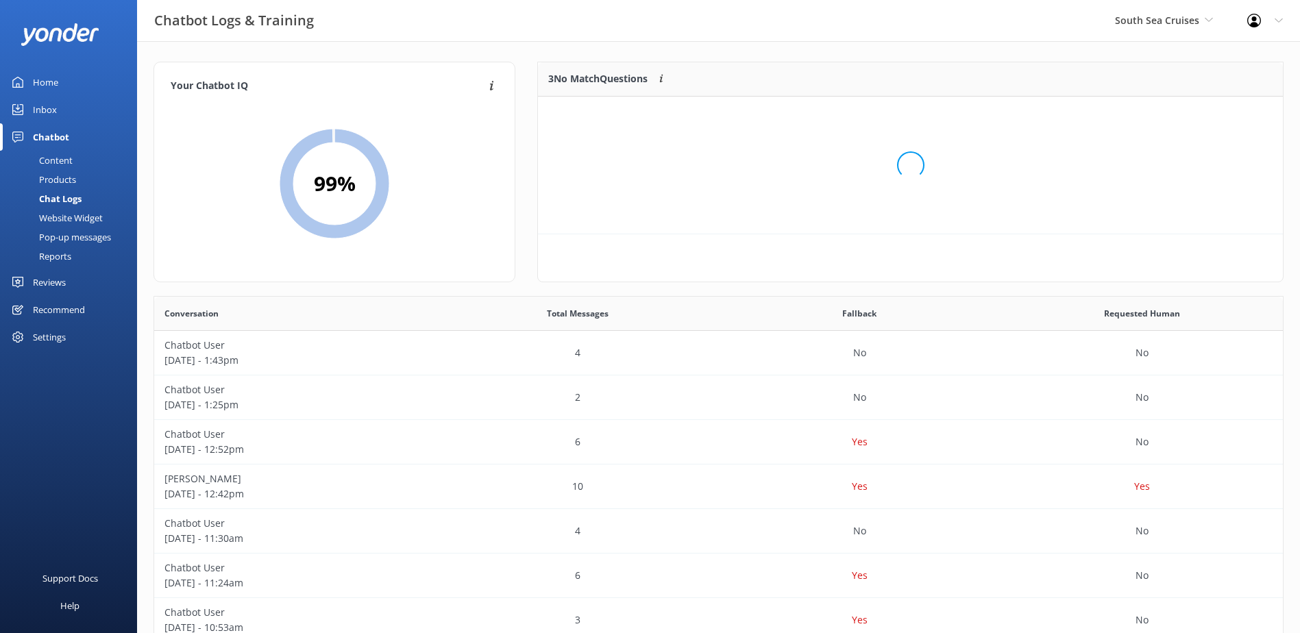
scroll to position [127, 734]
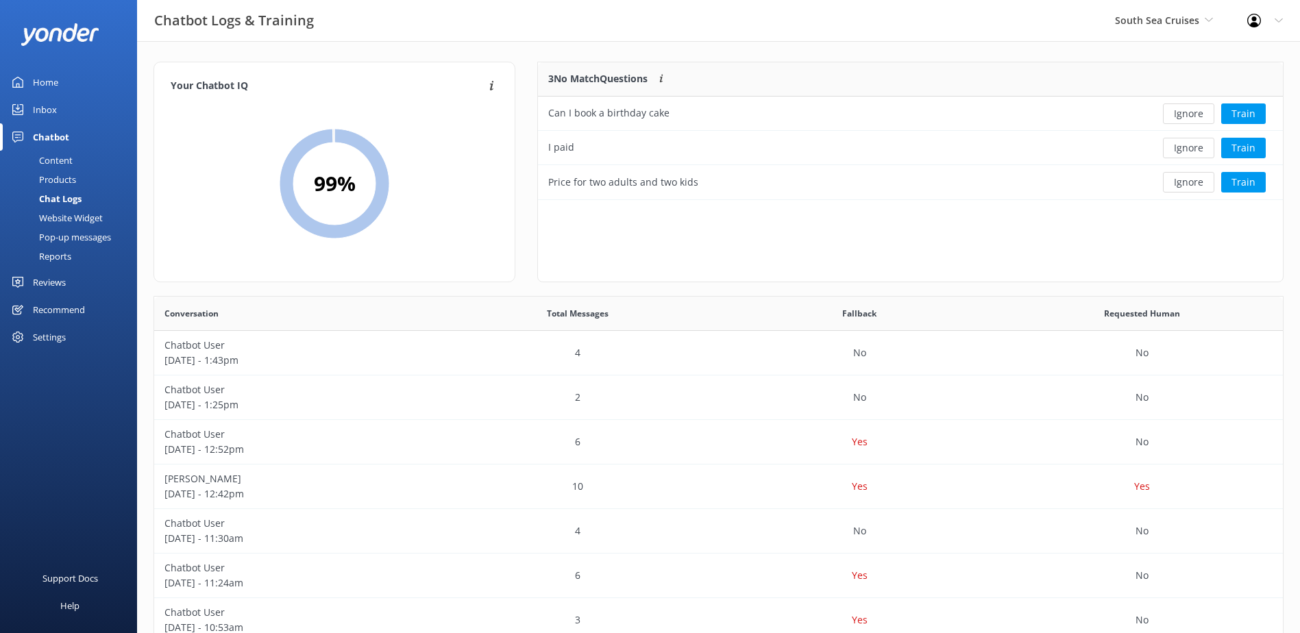
click at [1185, 112] on button "Ignore" at bounding box center [1188, 113] width 51 height 21
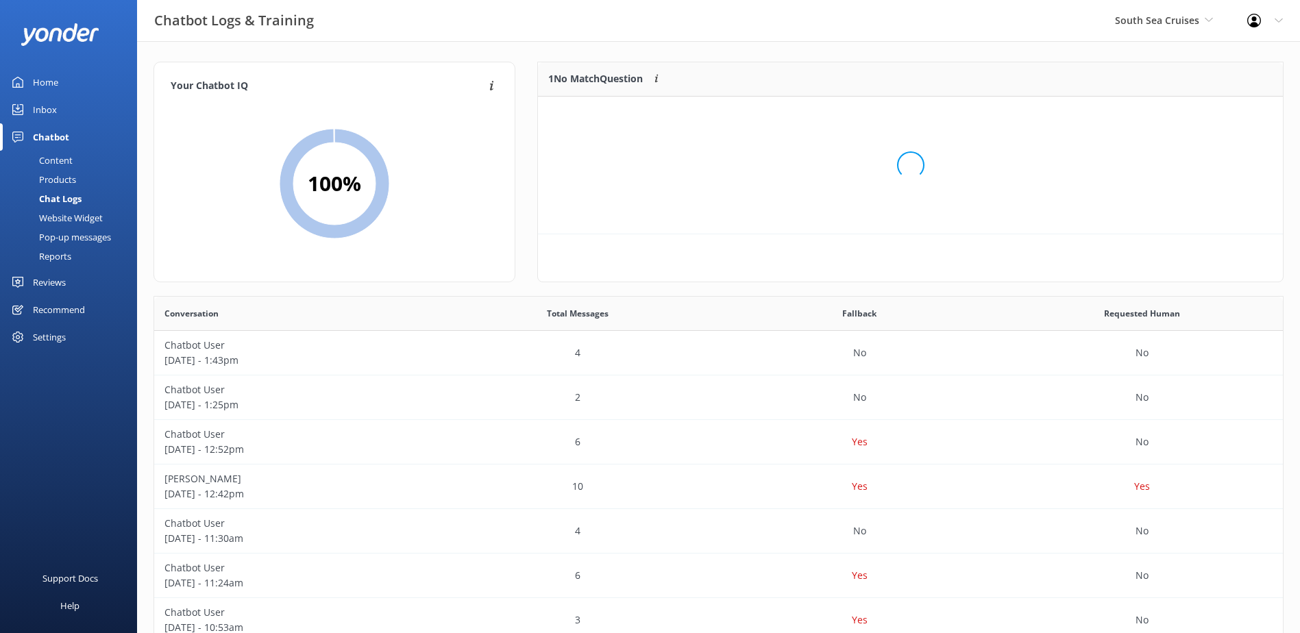
scroll to position [59, 734]
click at [1185, 112] on button "Ignore" at bounding box center [1188, 113] width 51 height 21
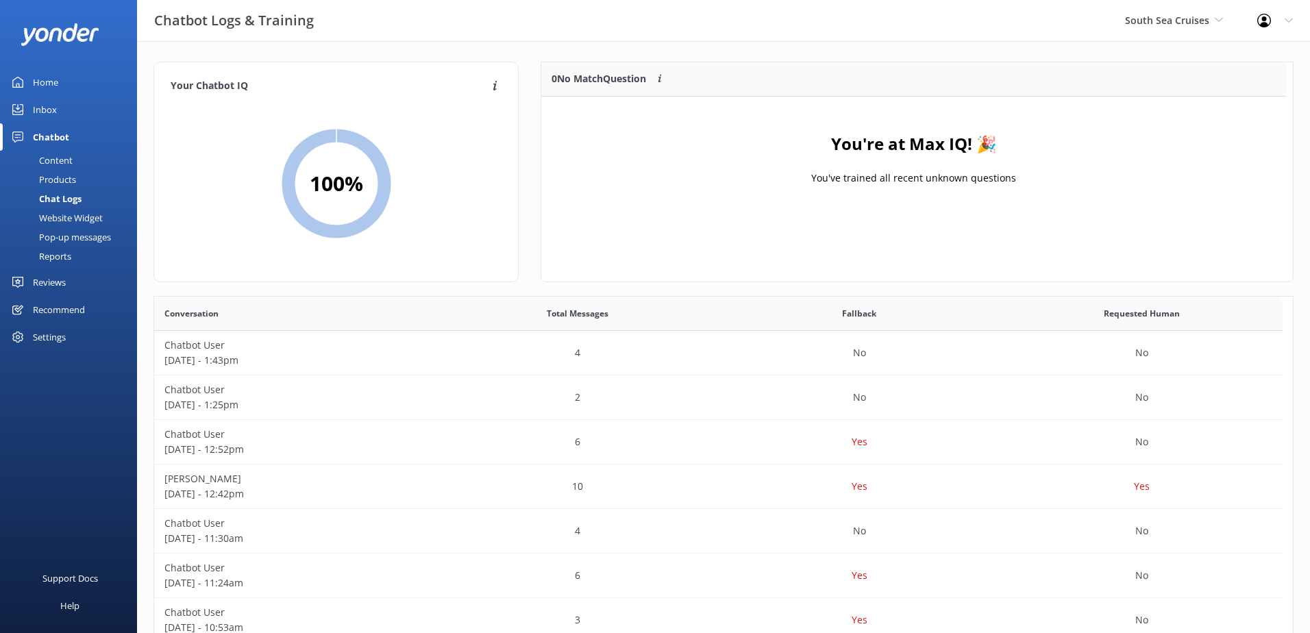
scroll to position [161, 734]
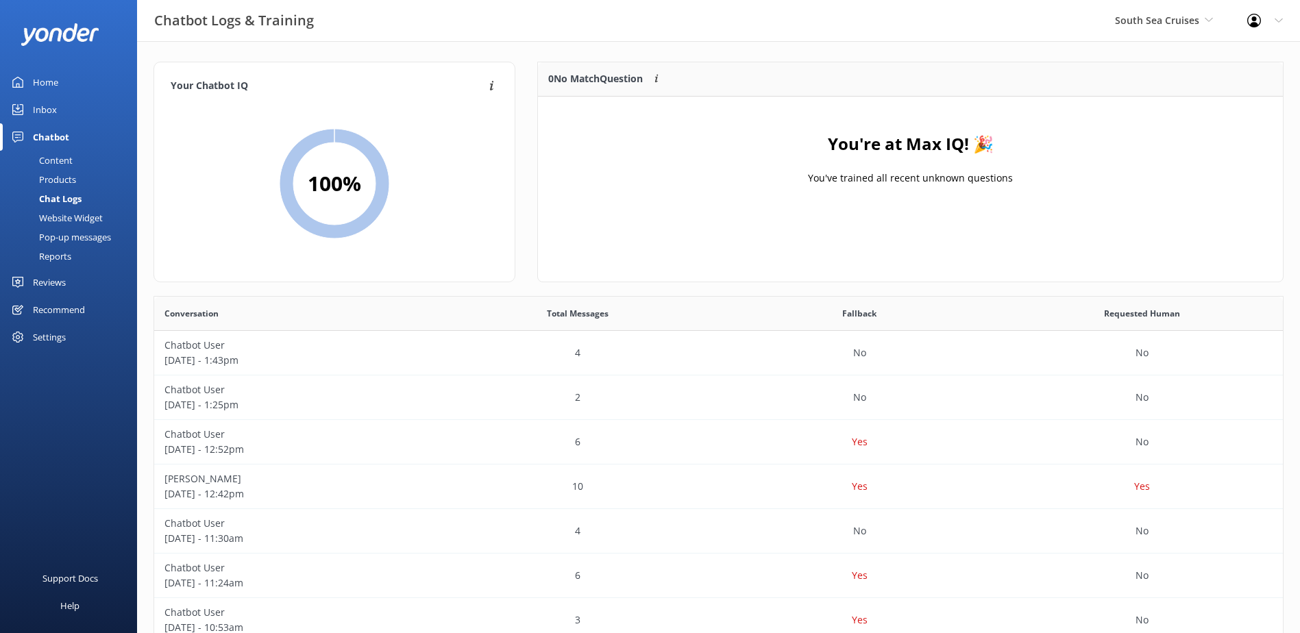
click at [52, 113] on div "Inbox" at bounding box center [45, 109] width 24 height 27
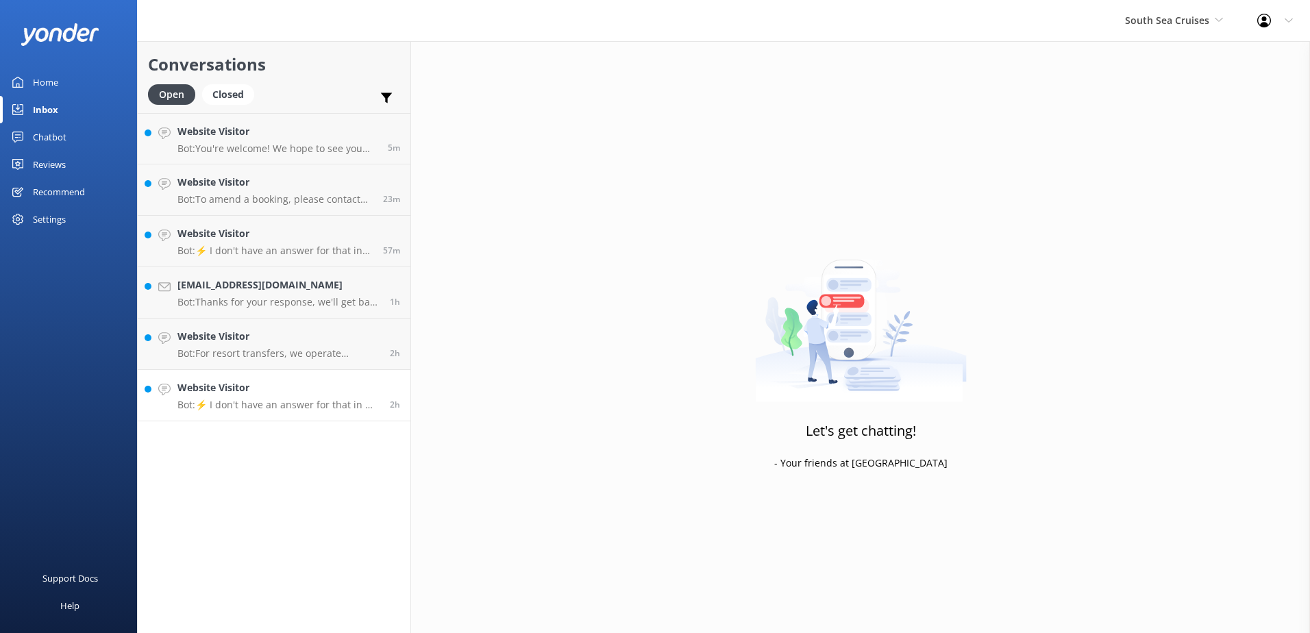
drag, startPoint x: 359, startPoint y: 396, endPoint x: 367, endPoint y: 392, distance: 8.6
click at [360, 395] on div "Website Visitor Bot: ⚡ I don't have an answer for that in my knowledge base. Pl…" at bounding box center [278, 395] width 202 height 30
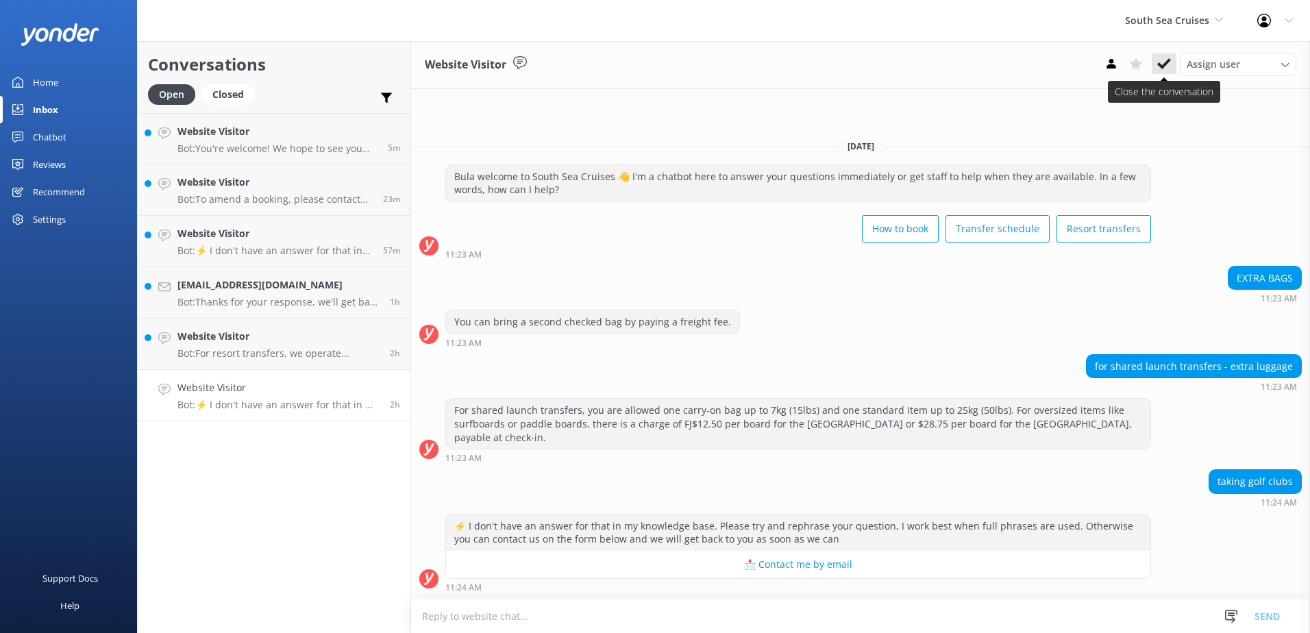
click at [1157, 59] on icon at bounding box center [1164, 64] width 14 height 14
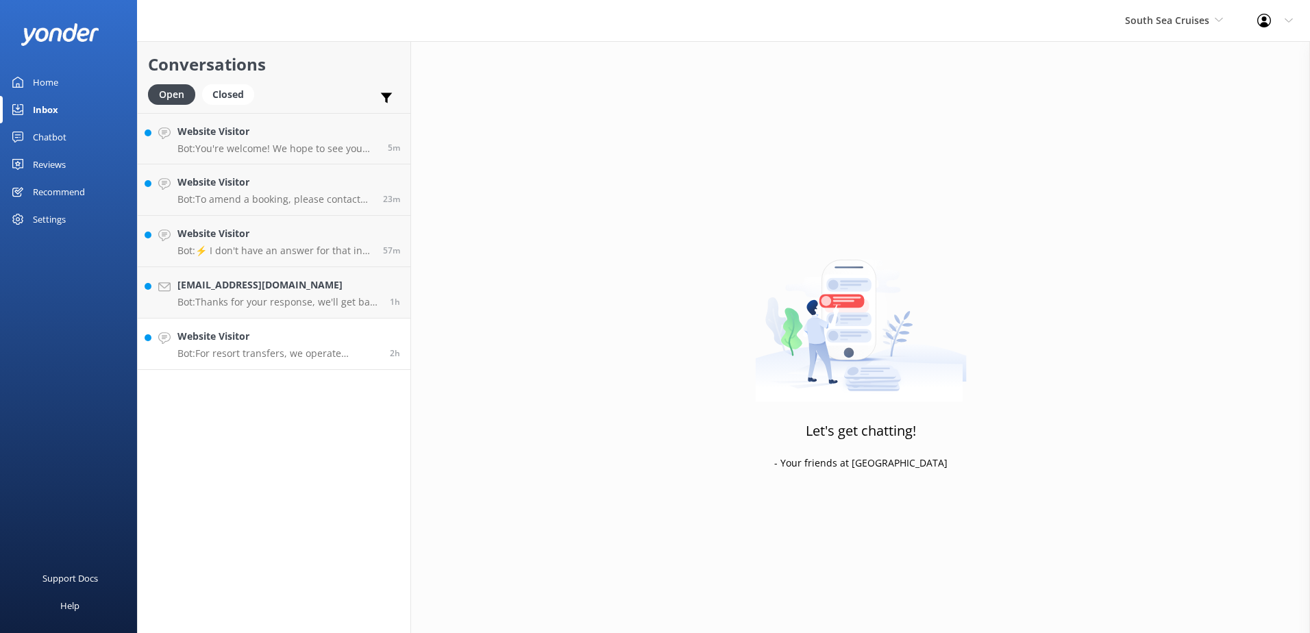
click at [319, 333] on h4 "Website Visitor" at bounding box center [278, 336] width 202 height 15
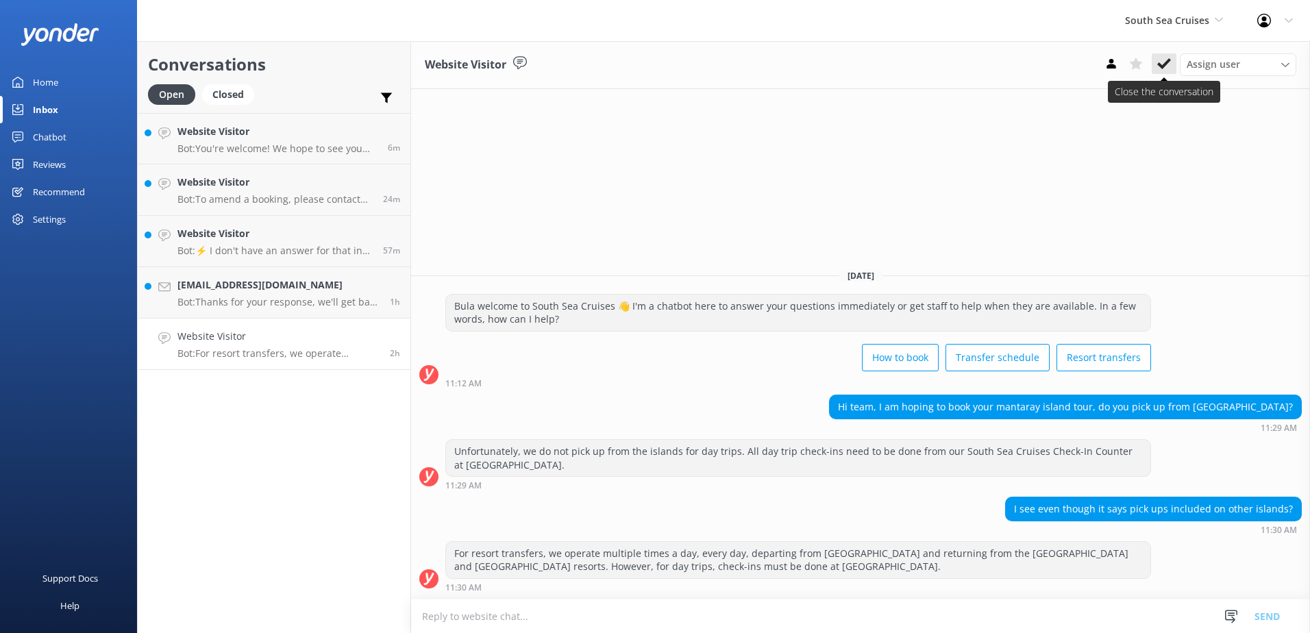
click at [1166, 62] on use at bounding box center [1164, 63] width 14 height 11
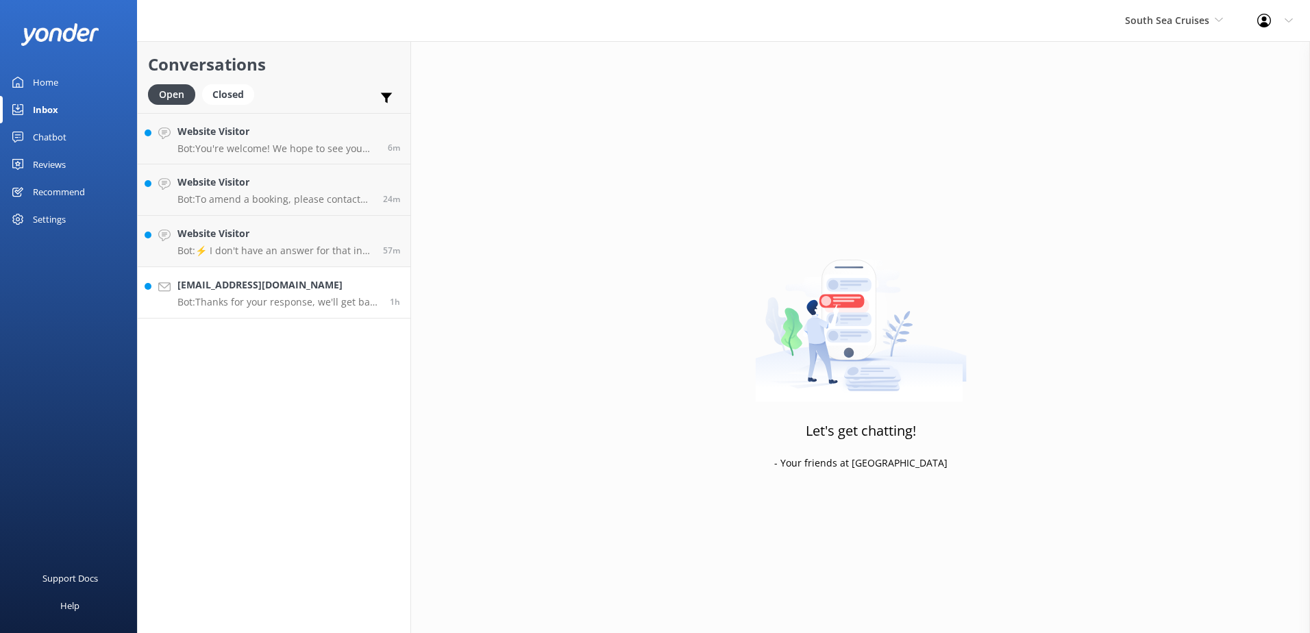
click at [371, 276] on link "[EMAIL_ADDRESS][DOMAIN_NAME] Bot: Thanks for your response, we'll get back to y…" at bounding box center [274, 292] width 273 height 51
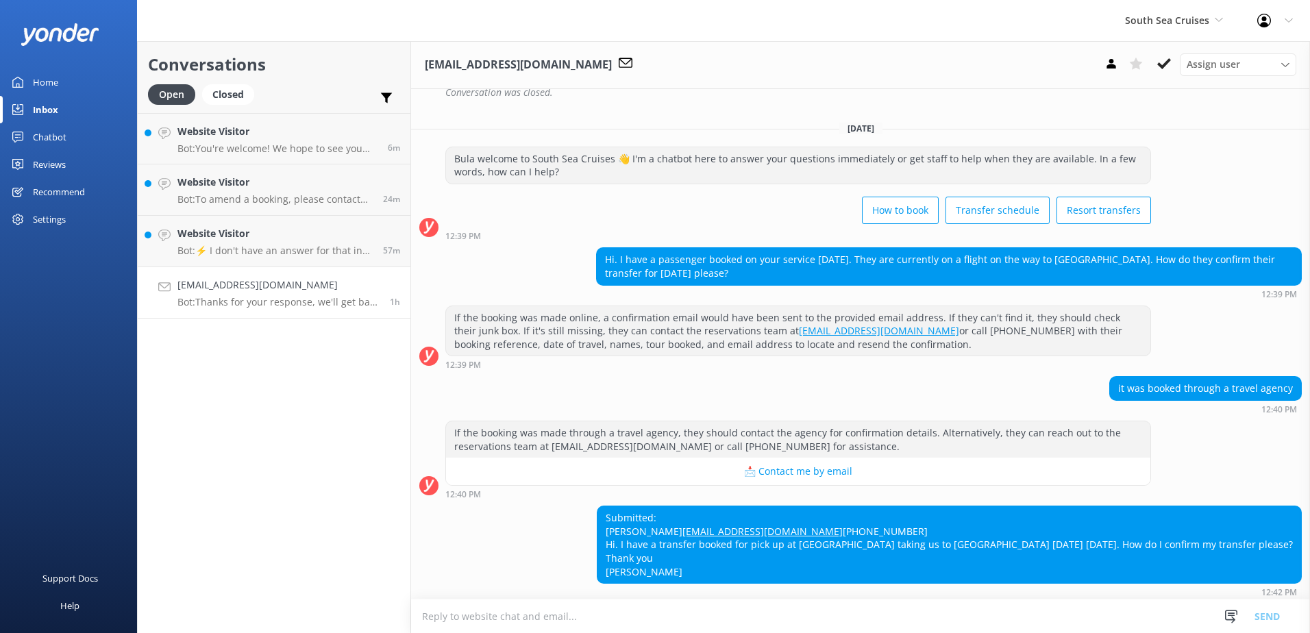
scroll to position [475, 0]
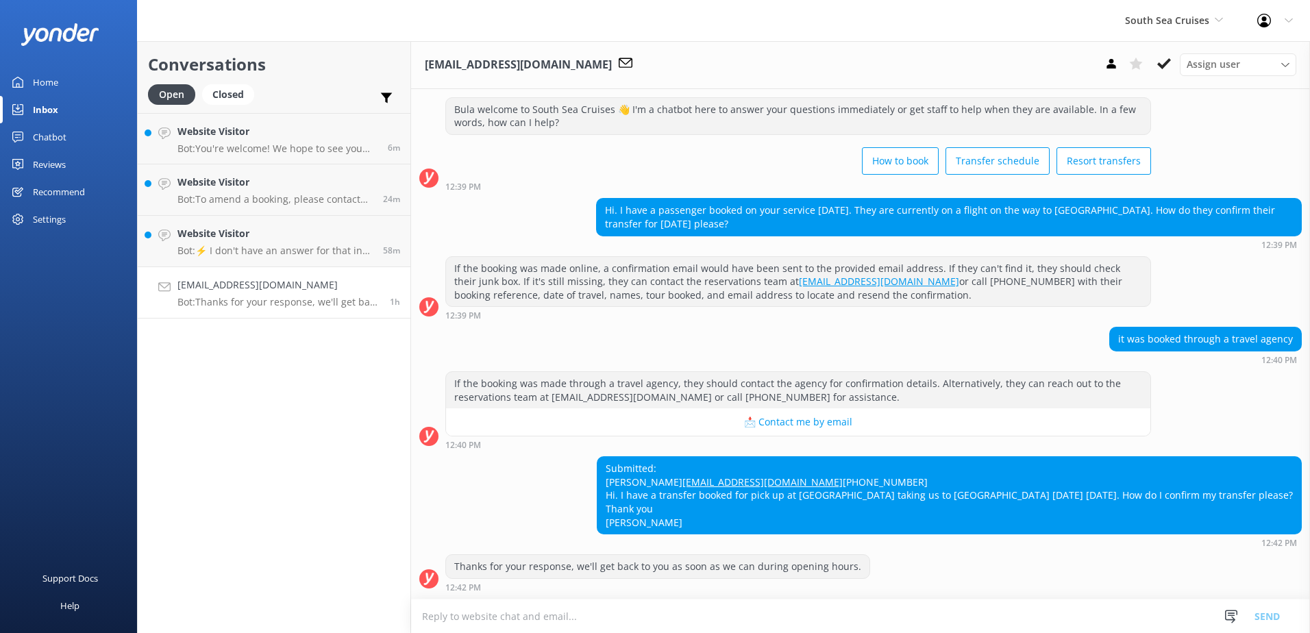
drag, startPoint x: 602, startPoint y: 439, endPoint x: 689, endPoint y: 442, distance: 87.7
click at [689, 457] on div "Submitted: [PERSON_NAME] [EMAIL_ADDRESS][DOMAIN_NAME] [PHONE_NUMBER] Hi. I have…" at bounding box center [949, 495] width 704 height 77
copy div "[PERSON_NAME]"
click at [493, 489] on div "Submitted: [PERSON_NAME] [EMAIL_ADDRESS][DOMAIN_NAME] [PHONE_NUMBER] Hi. I have…" at bounding box center [860, 501] width 899 height 91
drag, startPoint x: 723, startPoint y: 451, endPoint x: 579, endPoint y: 452, distance: 143.9
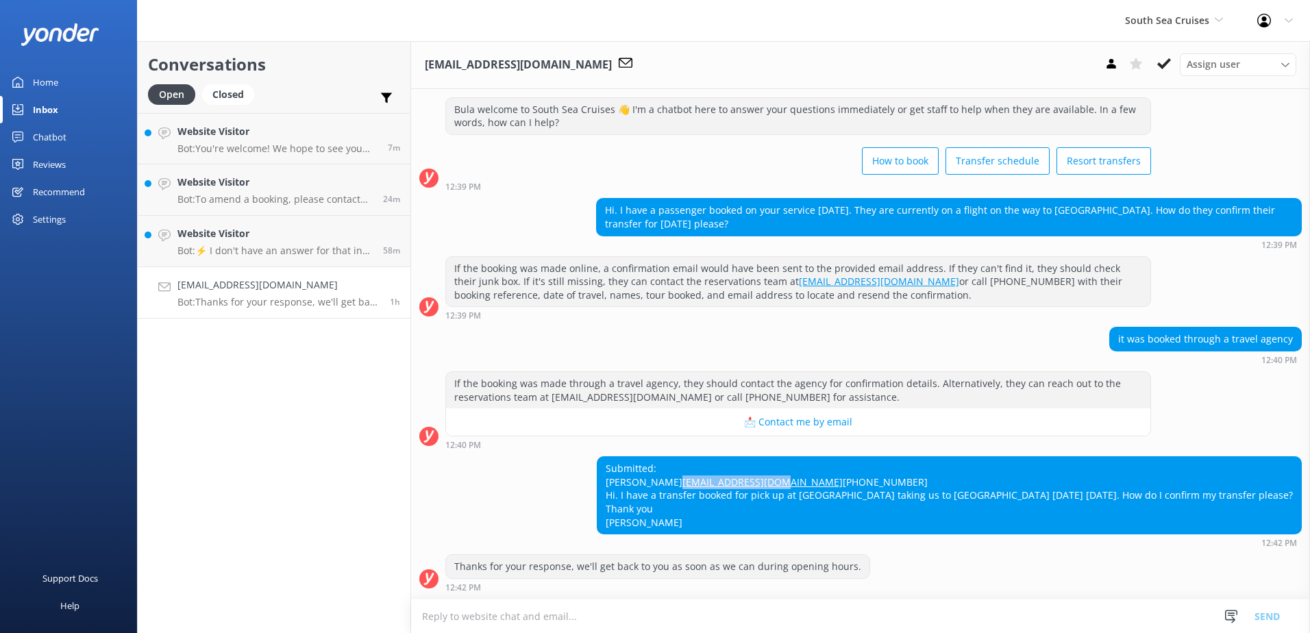
click at [579, 456] on div "Submitted: [PERSON_NAME] [EMAIL_ADDRESS][DOMAIN_NAME] [PHONE_NUMBER] Hi. I have…" at bounding box center [860, 501] width 899 height 91
copy link "[EMAIL_ADDRESS][DOMAIN_NAME]"
click at [938, 513] on div "Submitted: [PERSON_NAME] [EMAIL_ADDRESS][DOMAIN_NAME] [PHONE_NUMBER] Hi. I have…" at bounding box center [949, 495] width 704 height 77
drag, startPoint x: 601, startPoint y: 440, endPoint x: 700, endPoint y: 442, distance: 99.4
click at [700, 457] on div "Submitted: [PERSON_NAME] [EMAIL_ADDRESS][DOMAIN_NAME] [PHONE_NUMBER] Hi. I have…" at bounding box center [949, 495] width 704 height 77
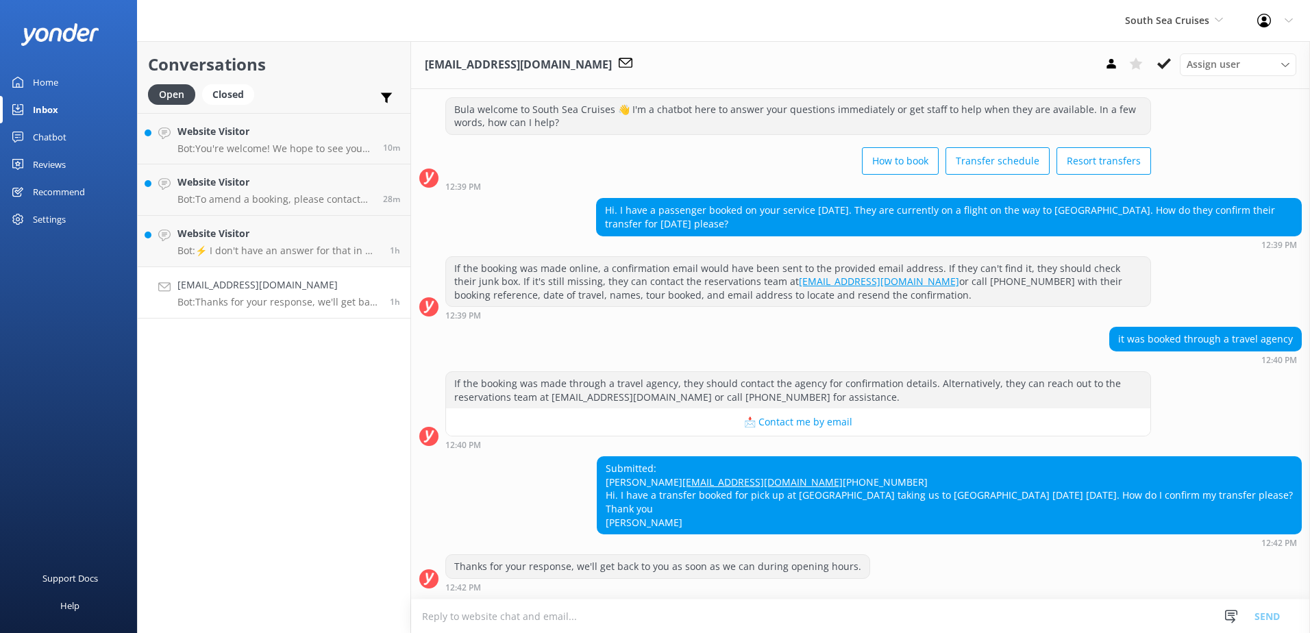
copy div "[PERSON_NAME]"
click at [1171, 389] on div "If the booking was made through a travel agency, they should contact the agency…" at bounding box center [860, 410] width 899 height 78
drag, startPoint x: 713, startPoint y: 452, endPoint x: 600, endPoint y: 450, distance: 113.1
click at [600, 457] on div "Submitted: [PERSON_NAME] [EMAIL_ADDRESS][DOMAIN_NAME] [PHONE_NUMBER] Hi. I have…" at bounding box center [949, 495] width 704 height 77
copy link "[EMAIL_ADDRESS][DOMAIN_NAME]"
